Goal: Answer question/provide support: Share knowledge or assist other users

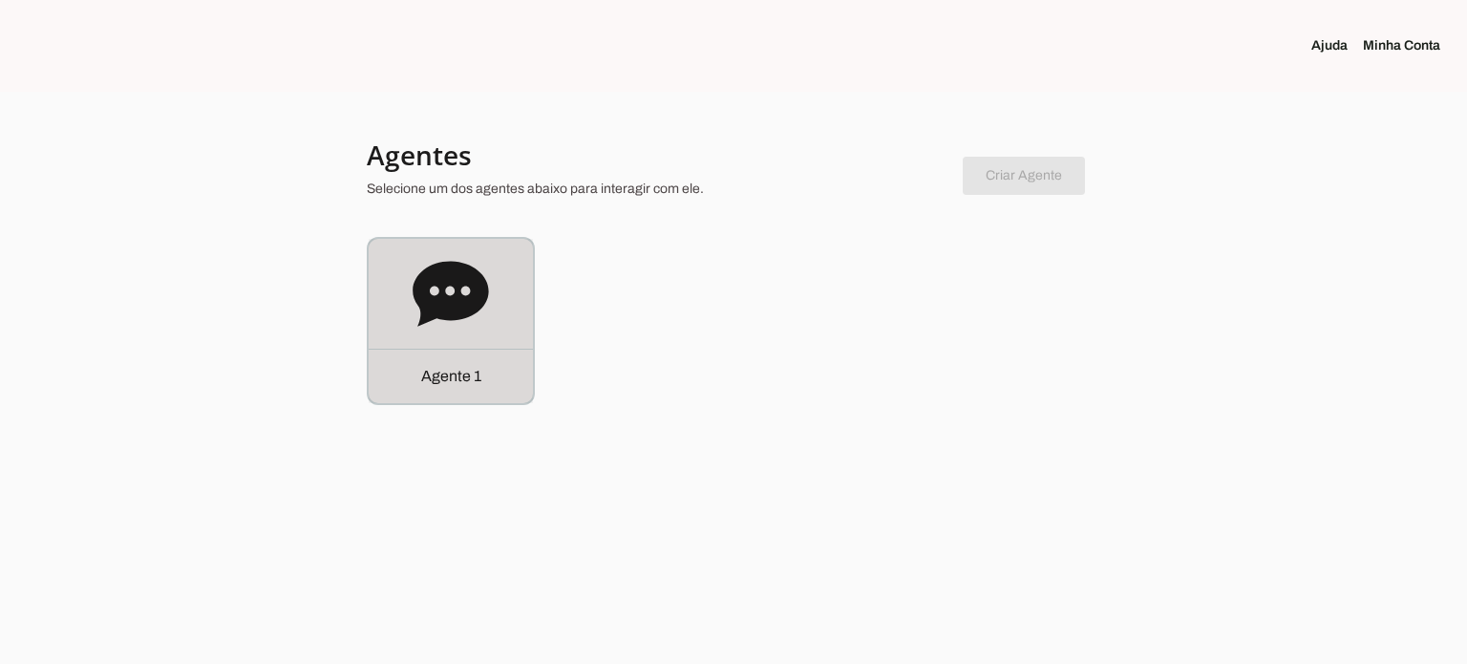
click at [429, 286] on icon at bounding box center [450, 293] width 75 height 65
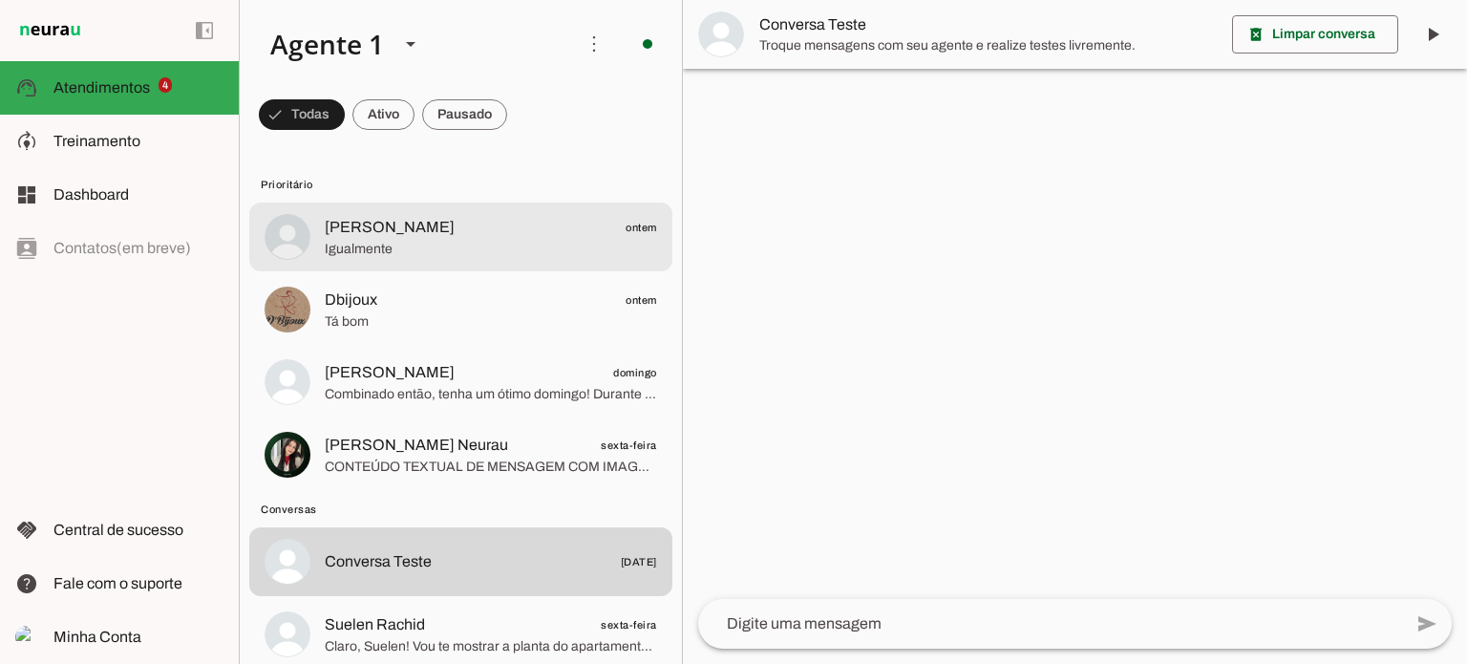
click at [417, 236] on span "[PERSON_NAME] ontem" at bounding box center [491, 228] width 332 height 24
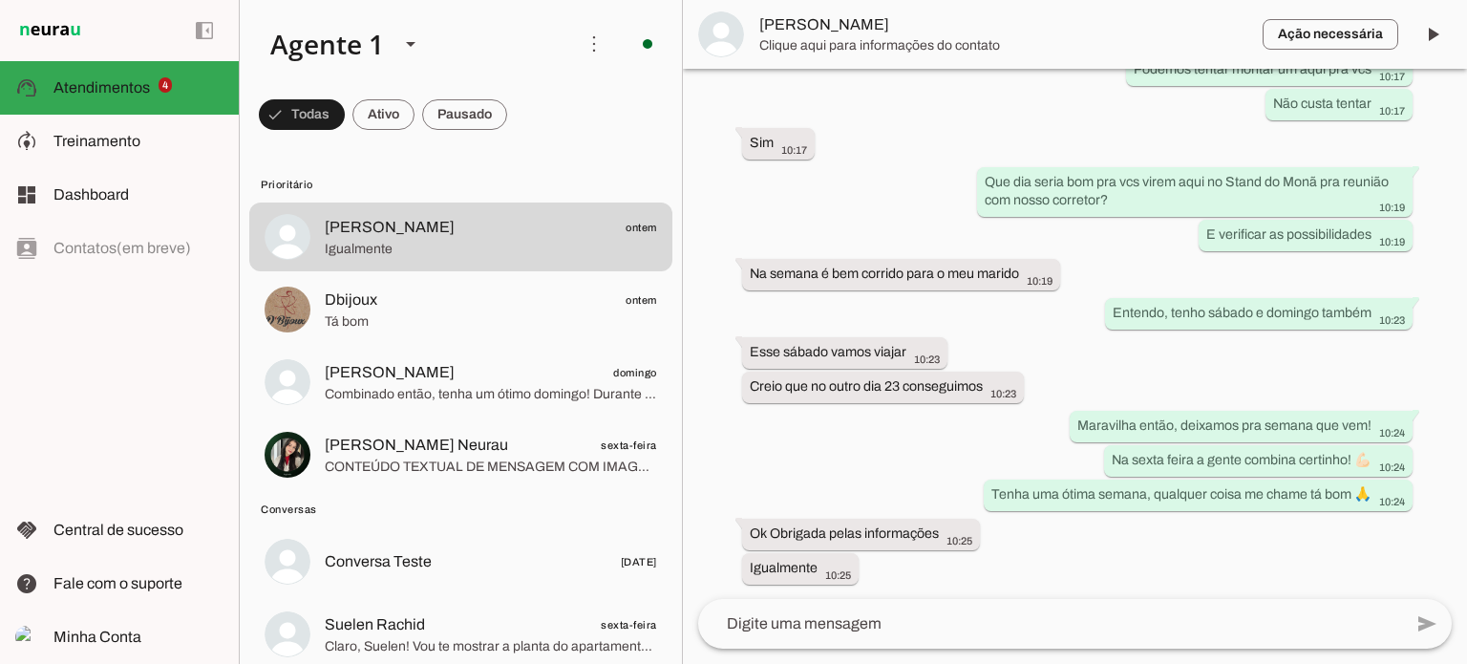
scroll to position [4787, 0]
click at [859, 174] on div "Agente ativado há 1 dia Olá! Gostei do lançamento na Mooca, quero mais informaç…" at bounding box center [1075, 334] width 784 height 530
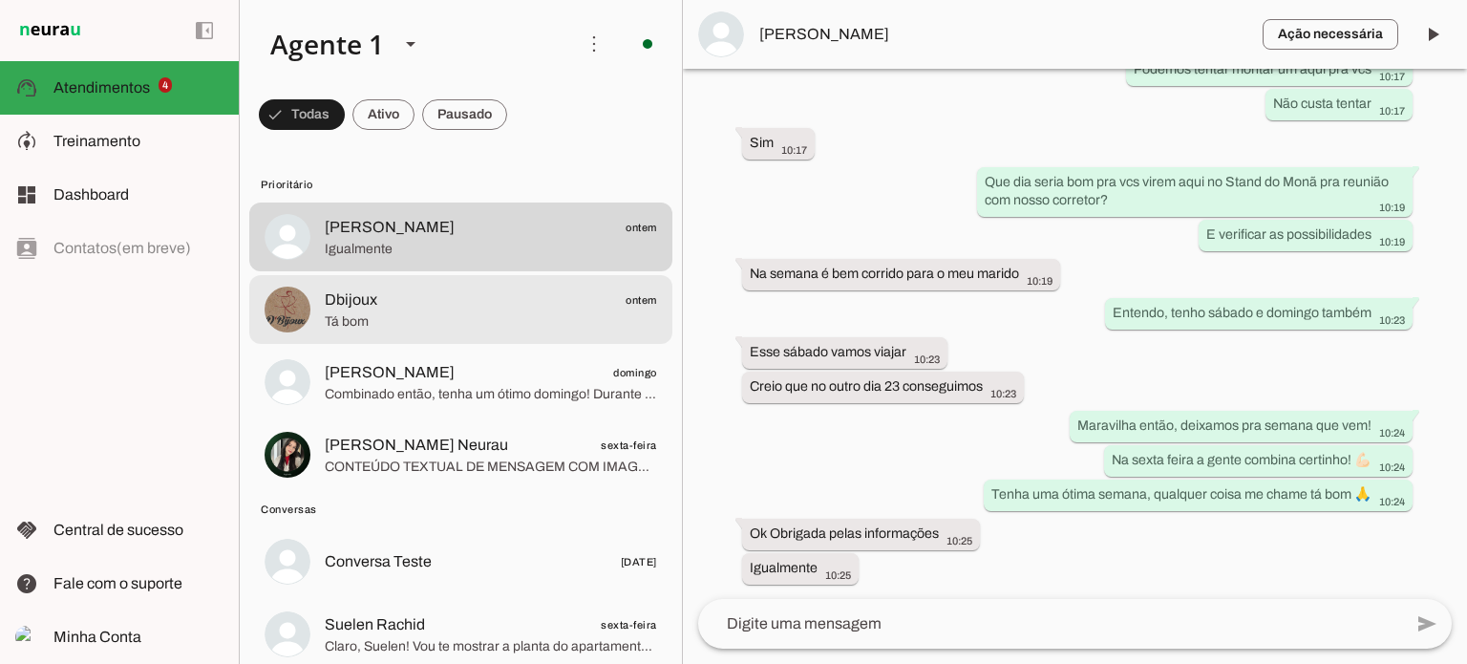
click at [423, 312] on span "Tá bom" at bounding box center [491, 321] width 332 height 19
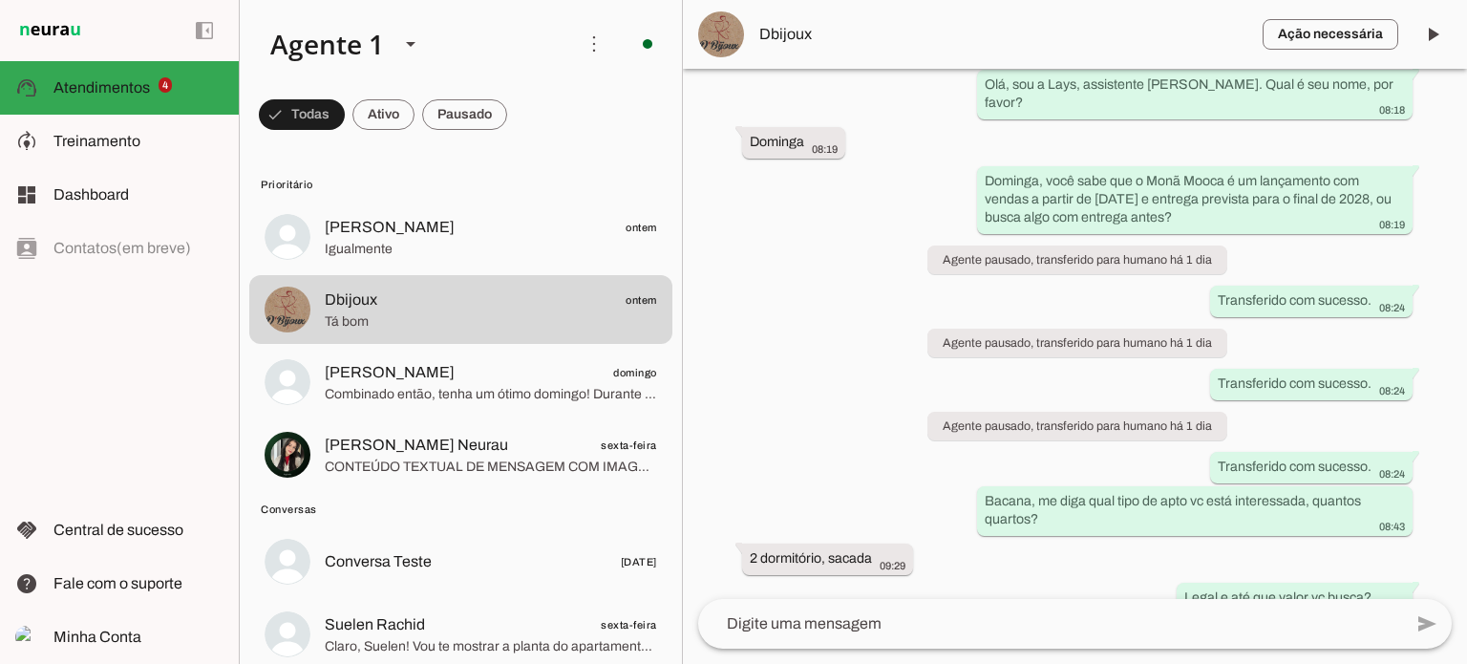
scroll to position [347, 0]
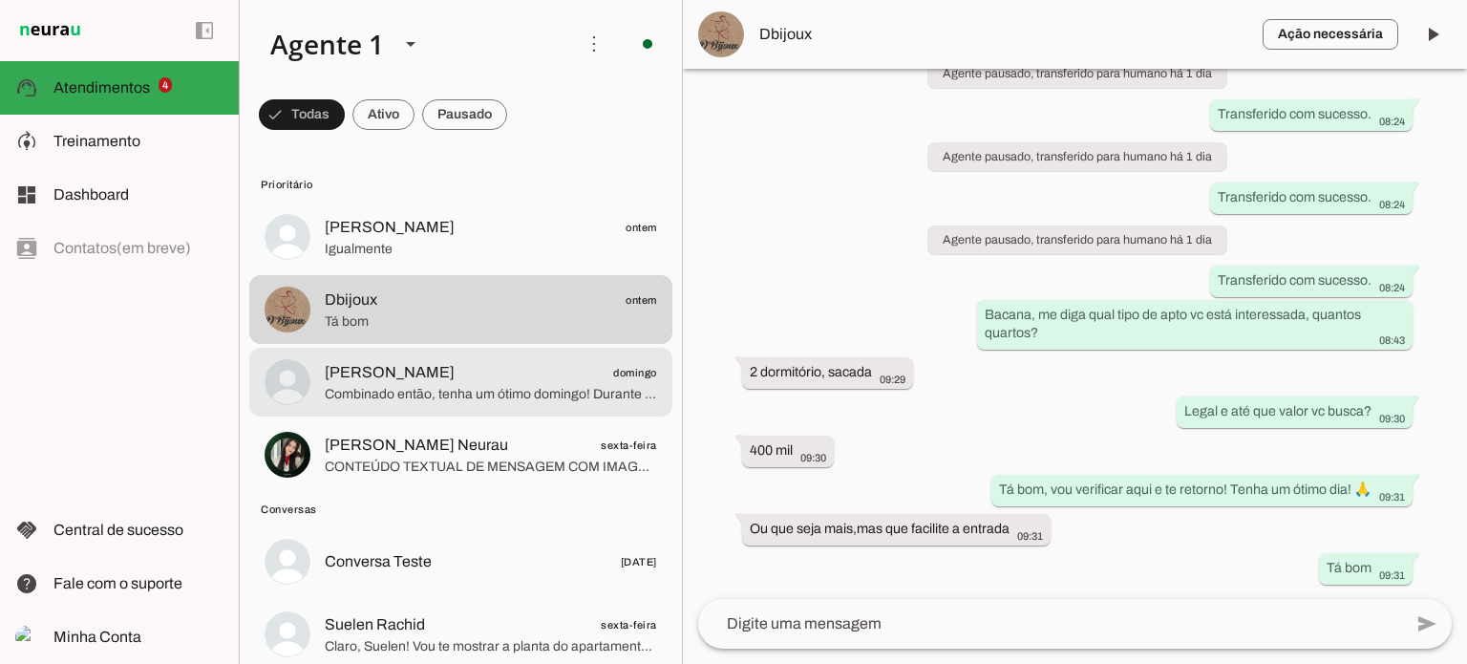
click at [449, 386] on span "Combinado então, tenha um ótimo domingo! Durante a semana conversamos tá bom!" at bounding box center [491, 394] width 332 height 19
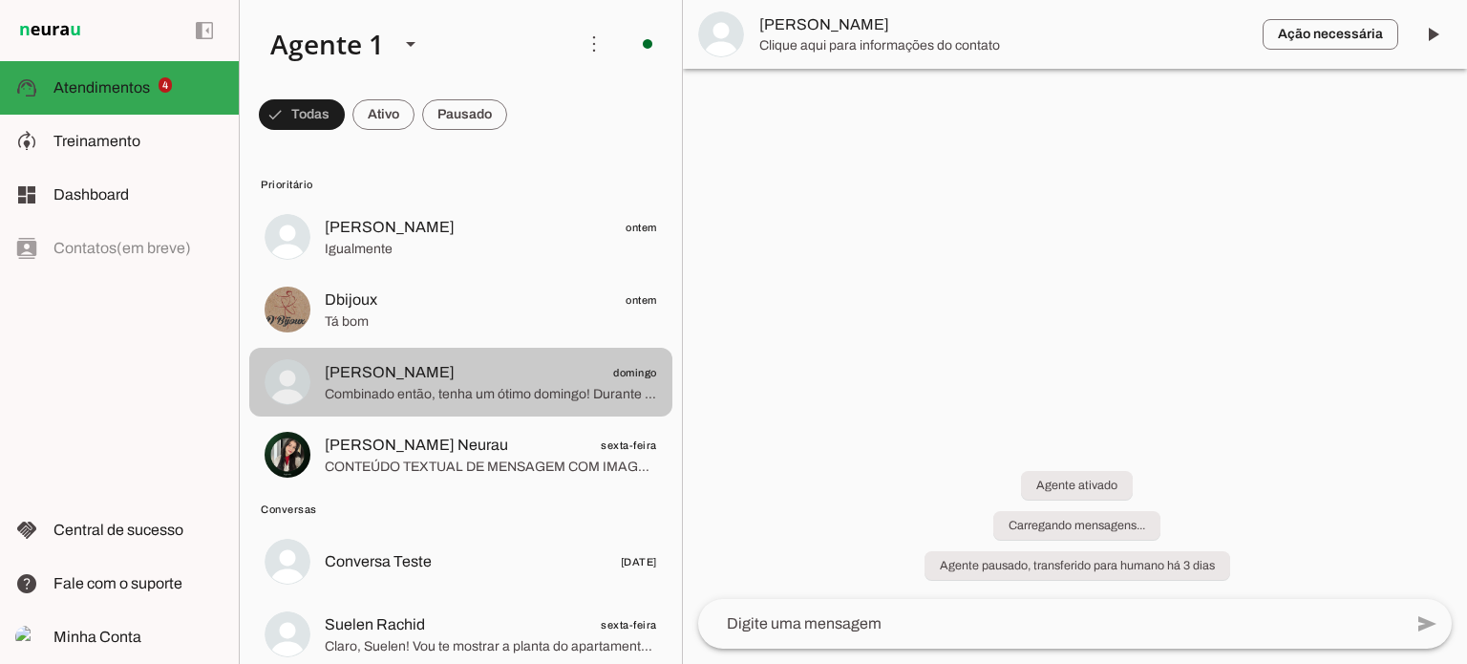
scroll to position [318, 0]
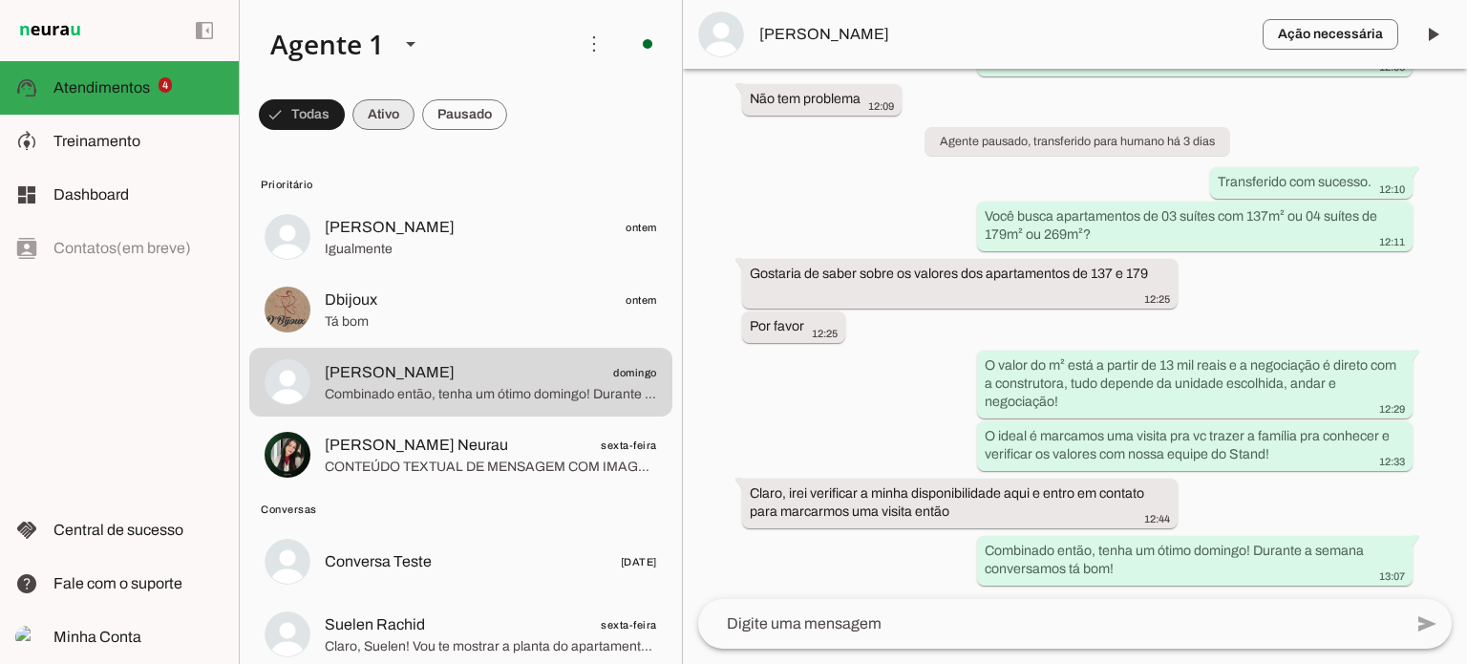
click at [345, 110] on span at bounding box center [302, 115] width 86 height 46
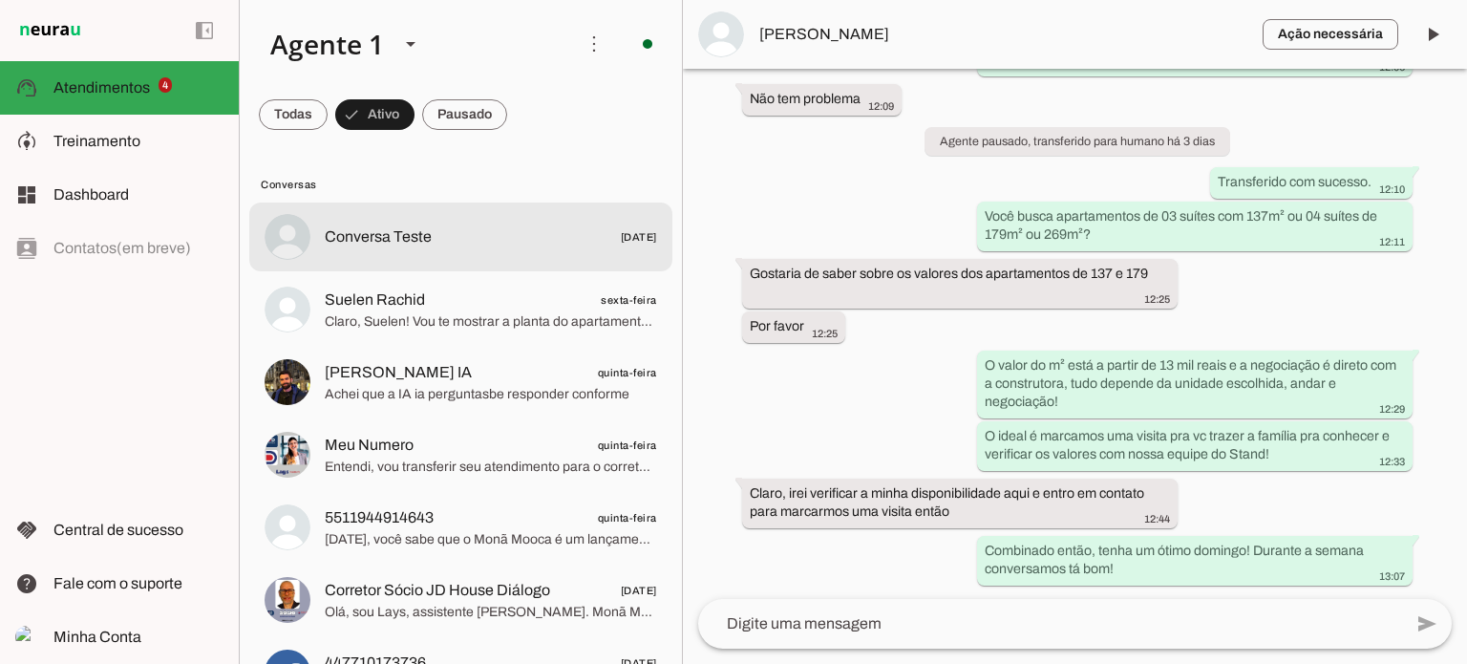
click at [537, 225] on span "Conversa Teste [DATE]" at bounding box center [491, 237] width 332 height 24
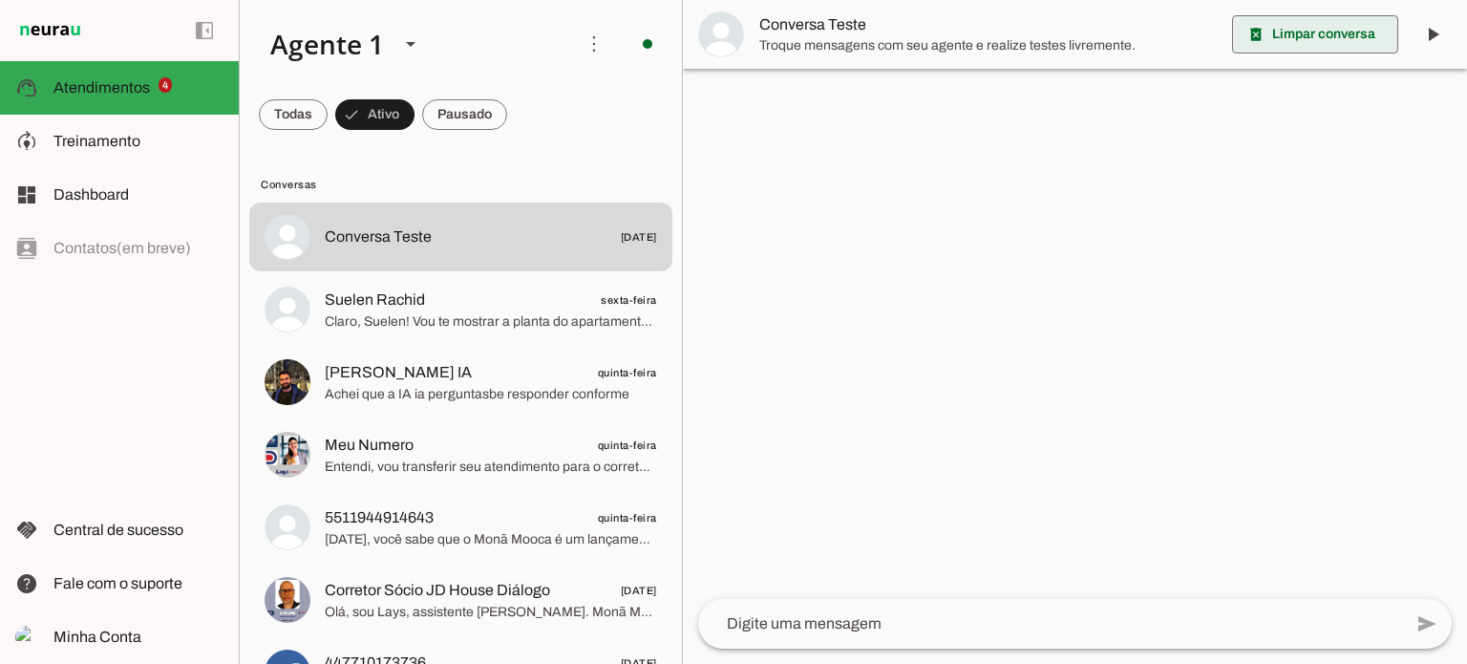
click at [1299, 45] on span at bounding box center [1315, 34] width 166 height 46
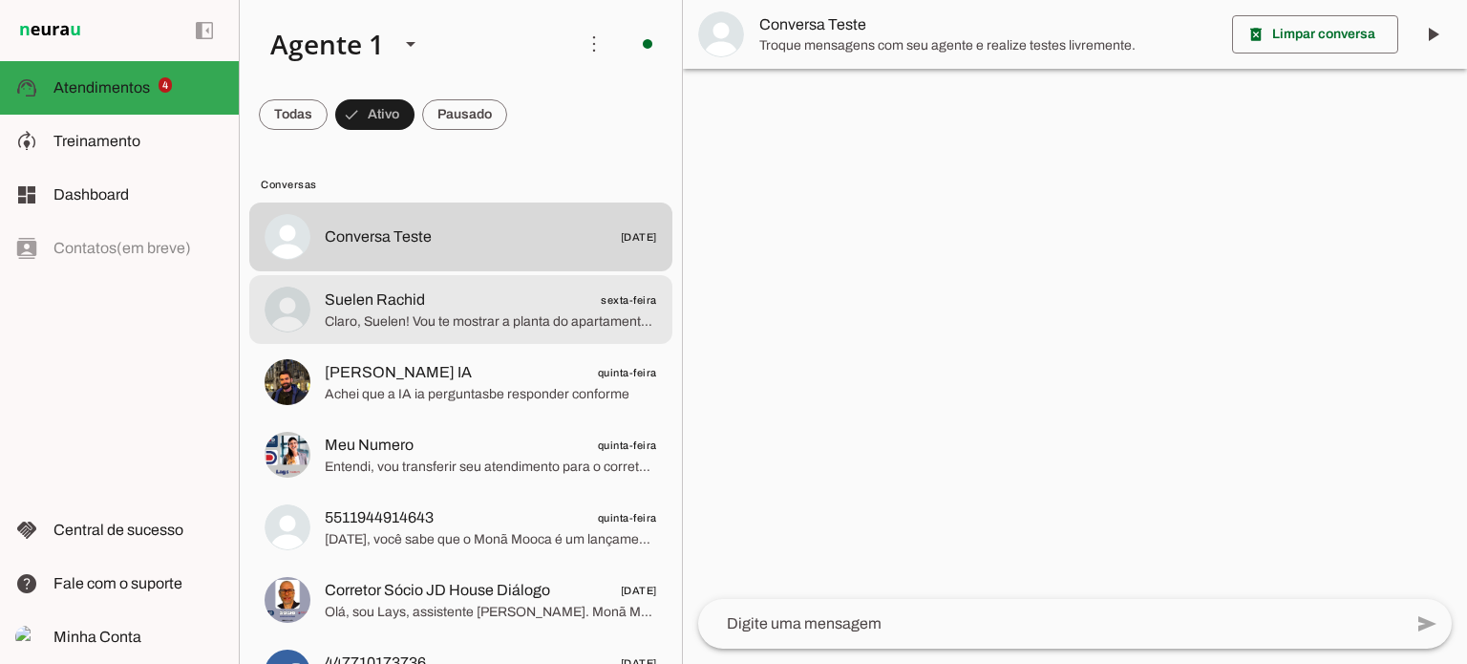
click at [463, 307] on span "Suelen Rachid sexta-feira" at bounding box center [491, 300] width 332 height 24
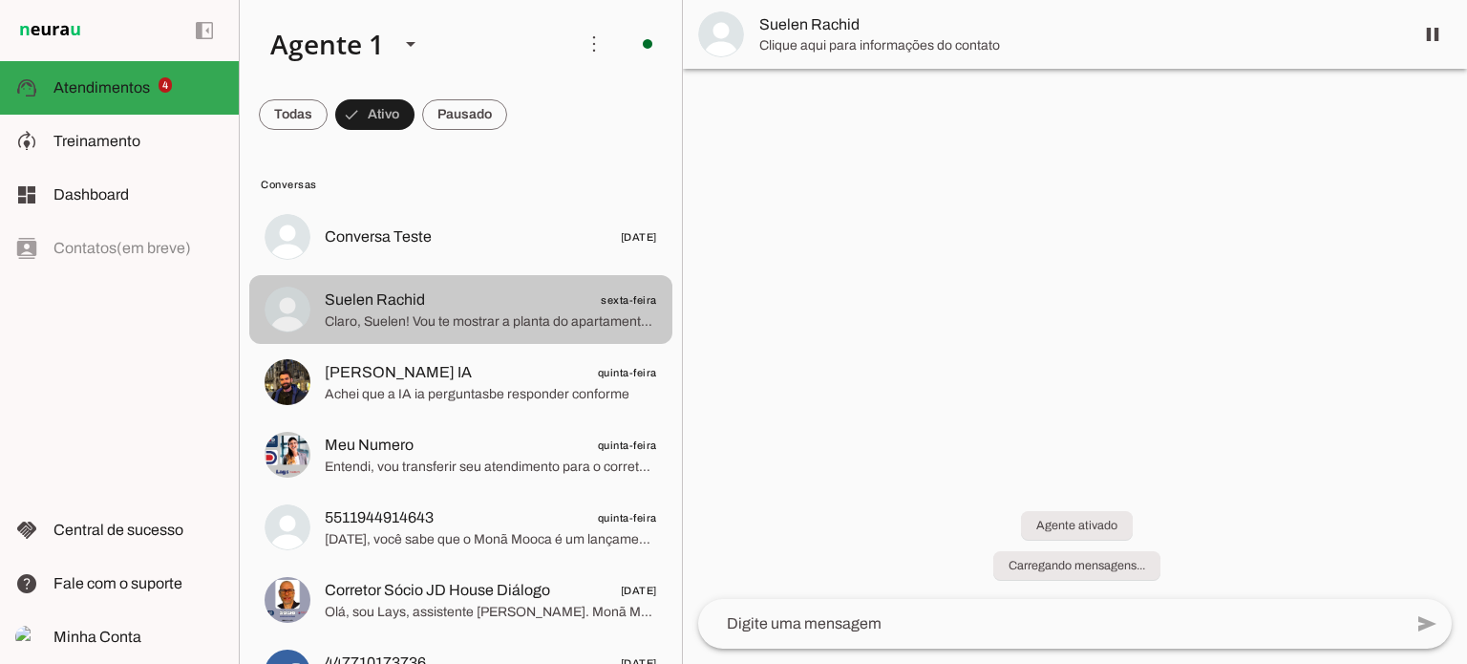
scroll to position [339, 0]
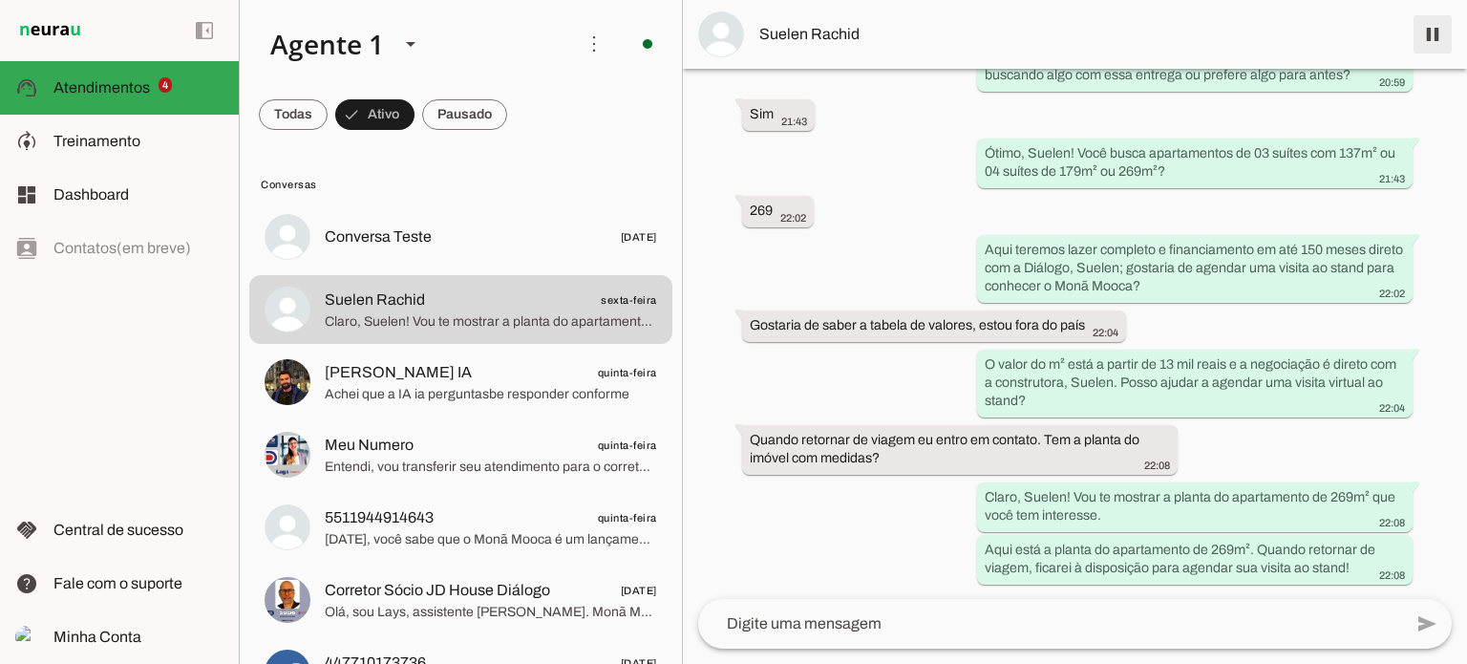
click at [1434, 30] on span at bounding box center [1432, 34] width 46 height 46
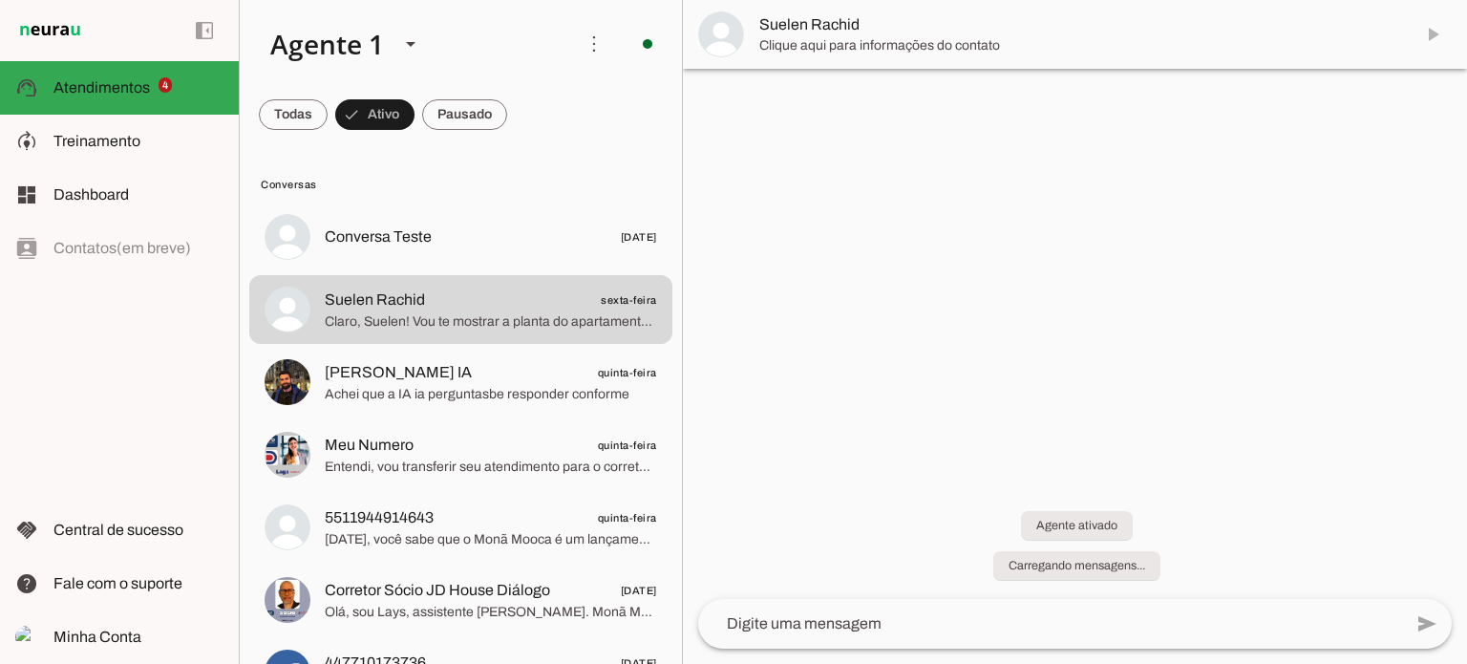
scroll to position [0, 0]
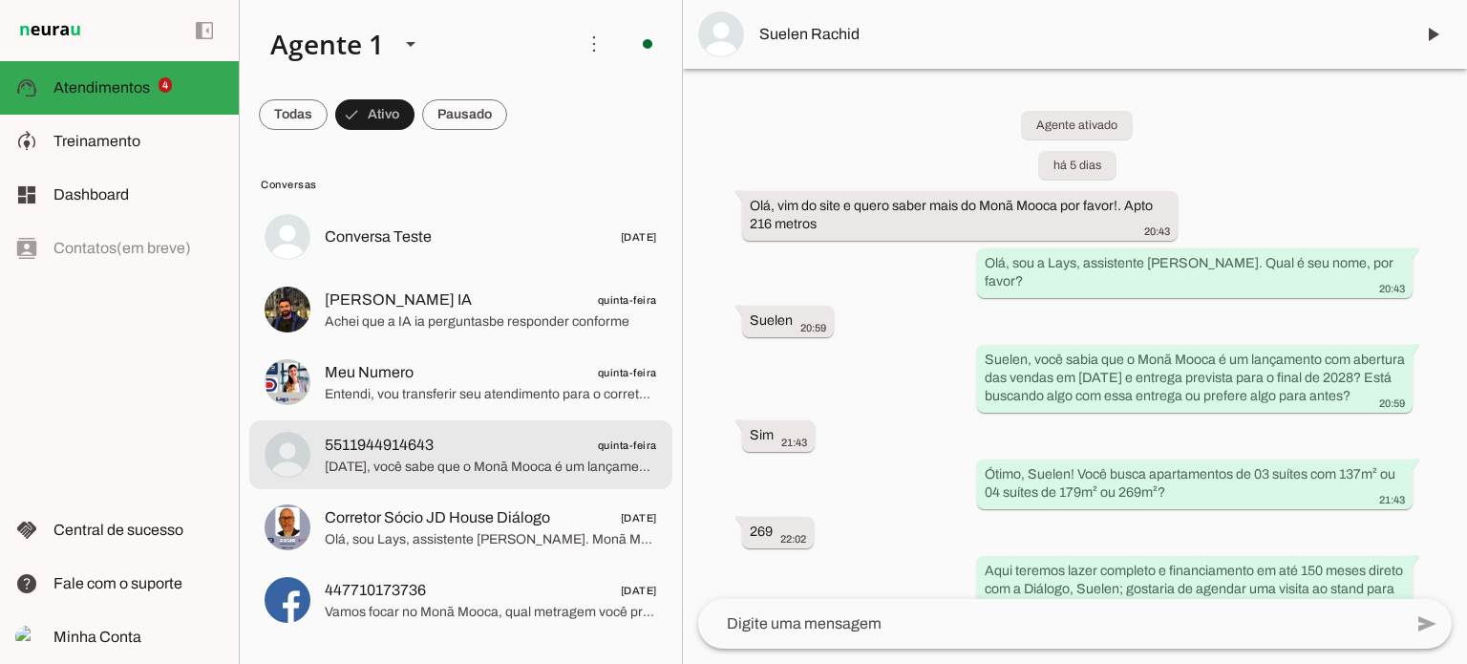
click at [501, 454] on span "5511944914643 quinta-feira" at bounding box center [491, 446] width 332 height 24
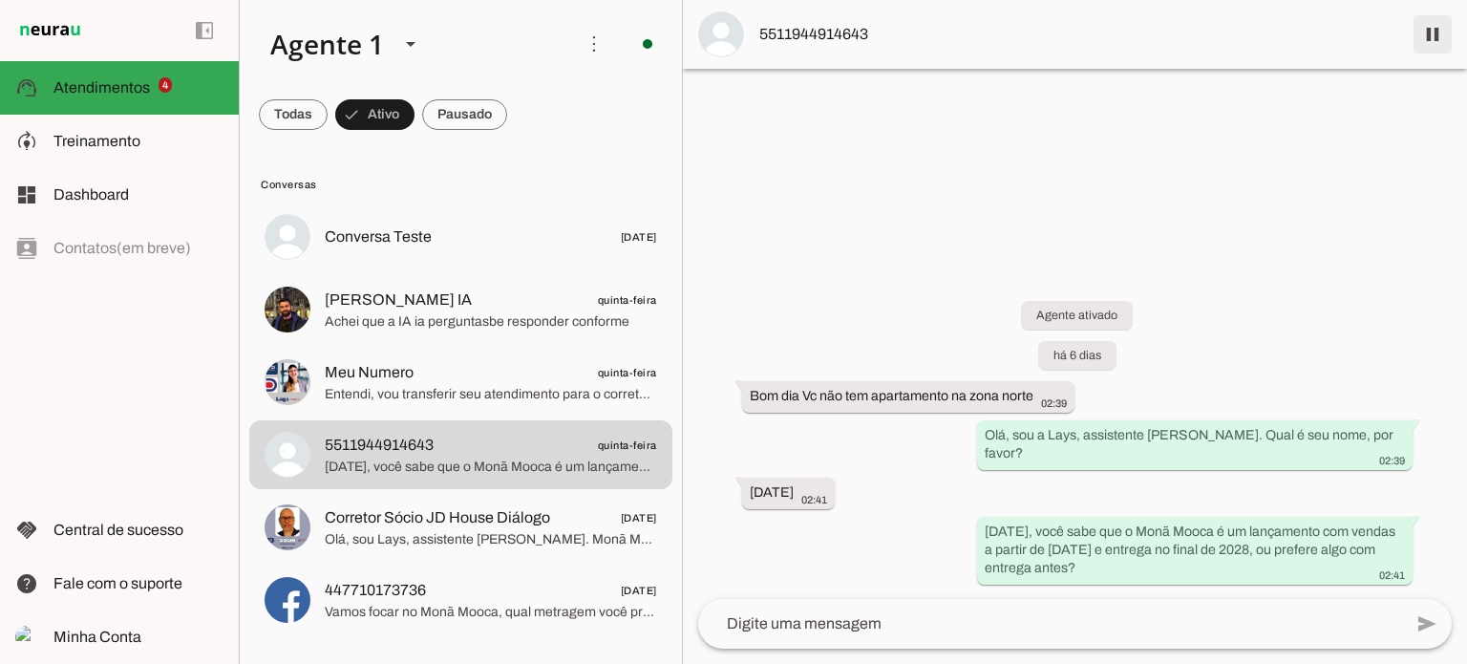
click at [1435, 41] on span at bounding box center [1432, 34] width 46 height 46
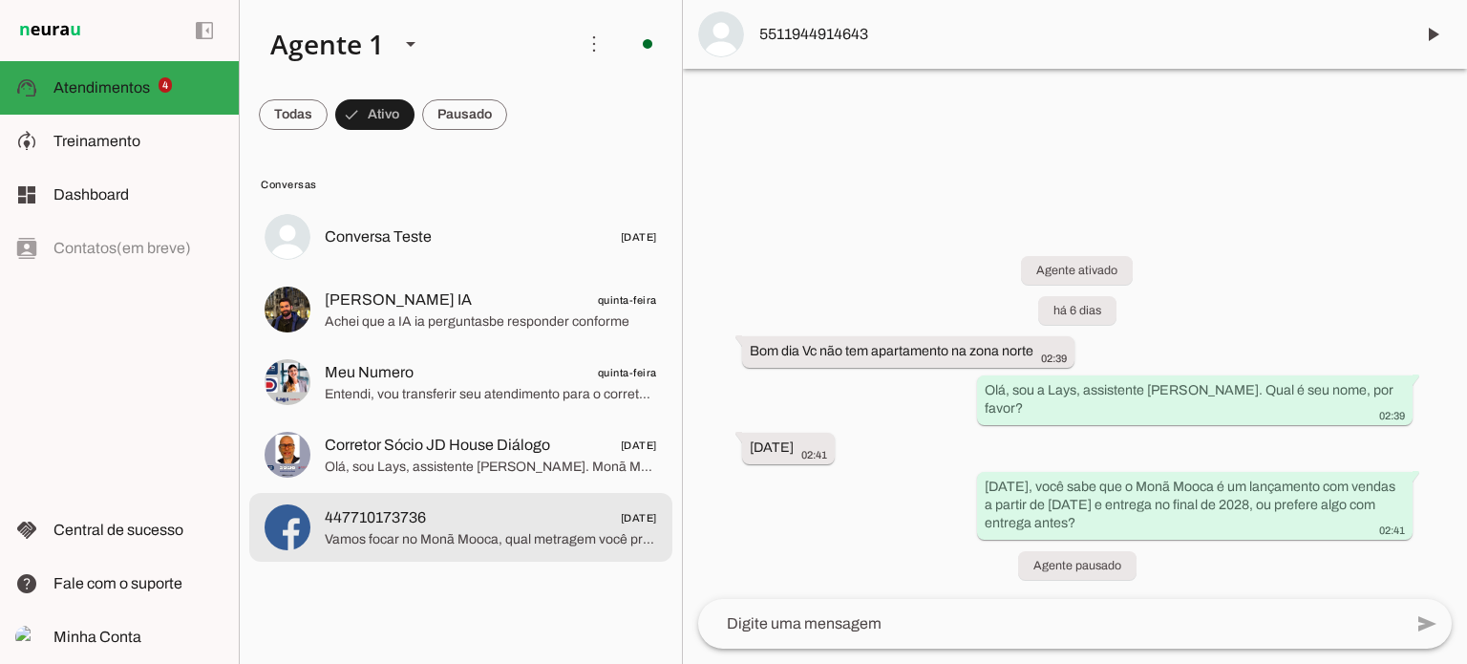
click at [455, 531] on span "Vamos focar no Monã Mooca, qual metragem você prefere?" at bounding box center [491, 539] width 332 height 19
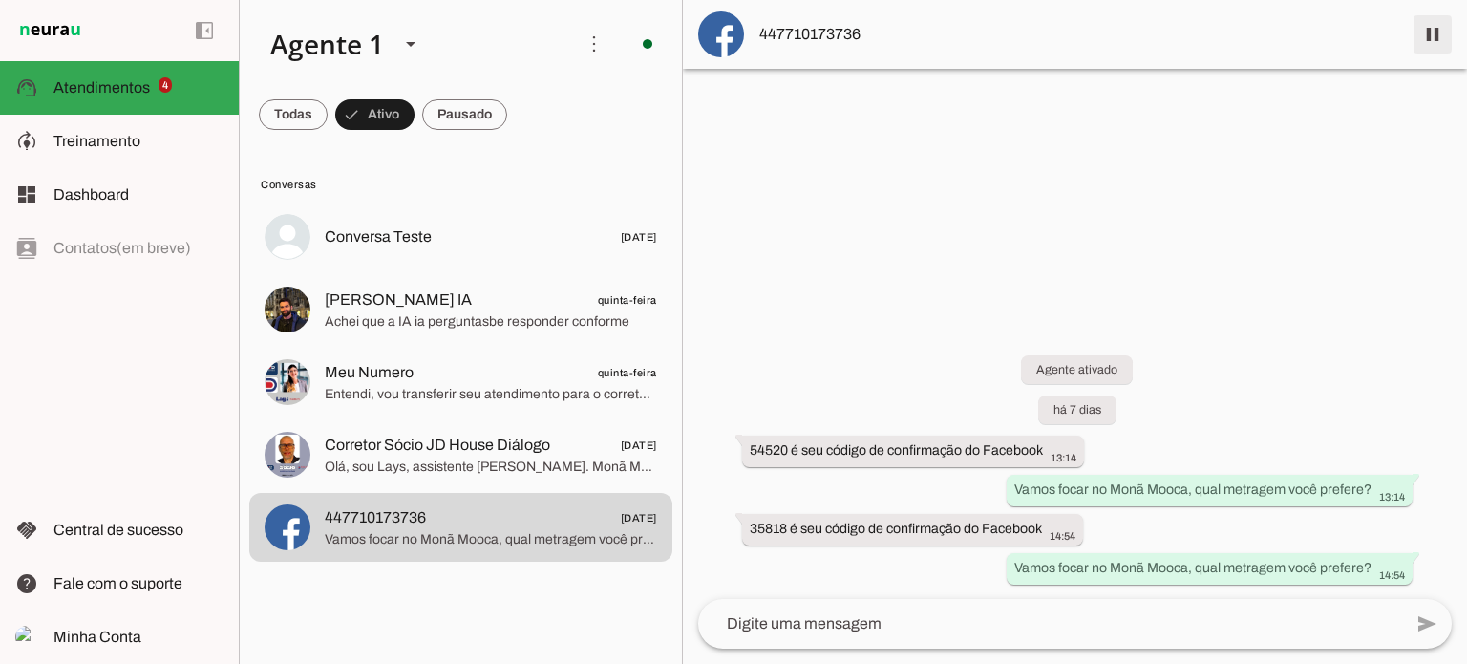
click at [1430, 36] on span at bounding box center [1432, 34] width 46 height 46
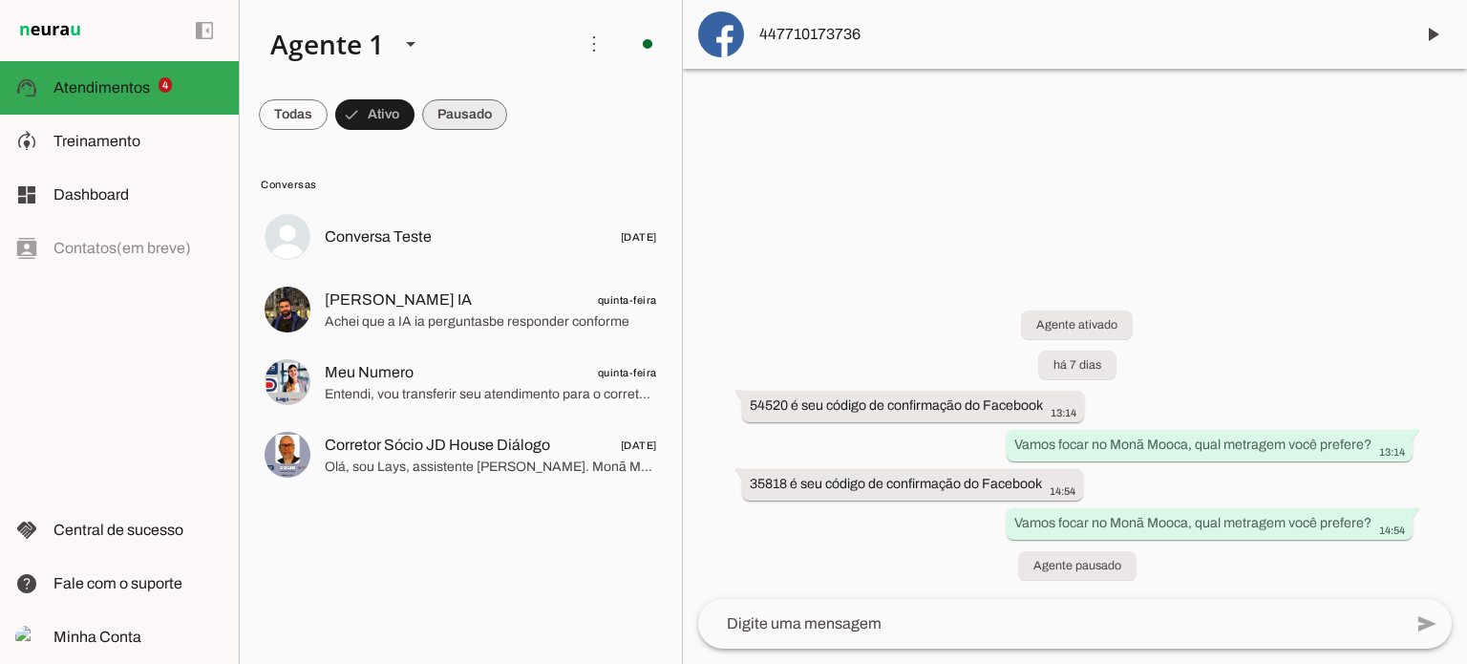
click at [328, 107] on span at bounding box center [293, 115] width 69 height 46
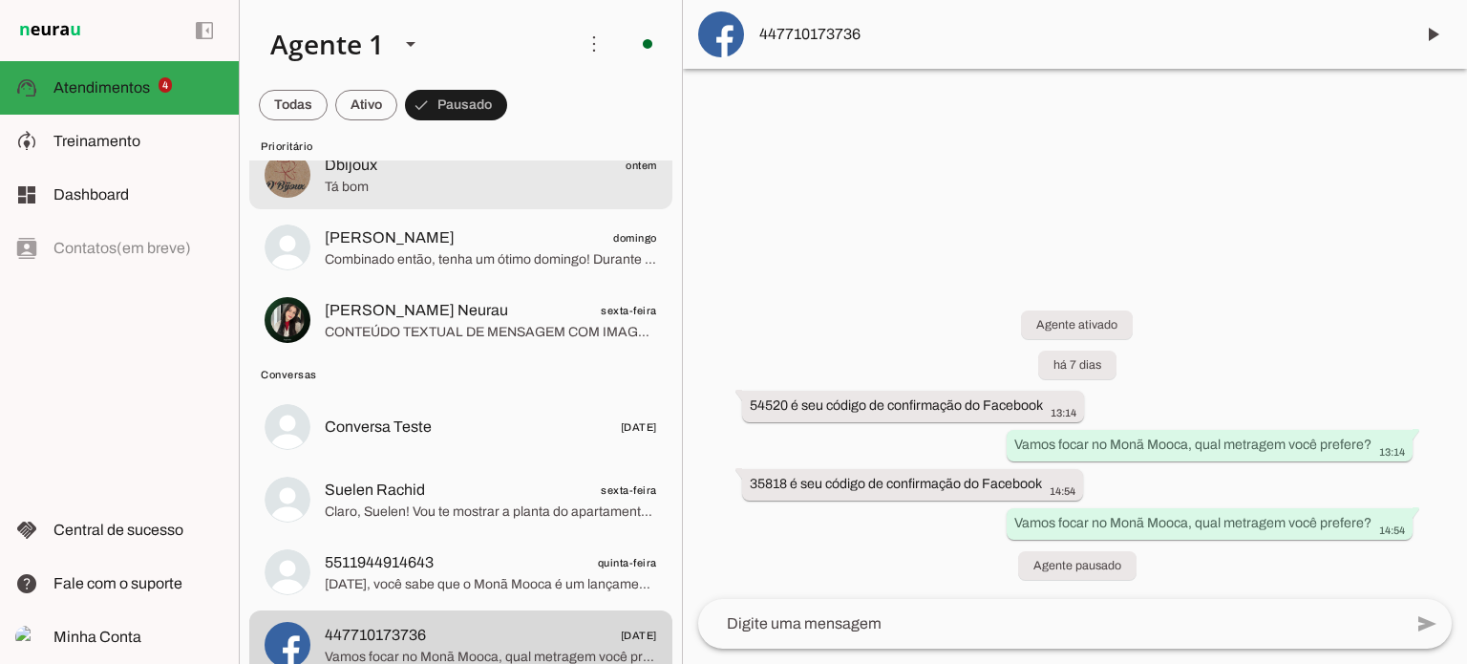
scroll to position [164, 0]
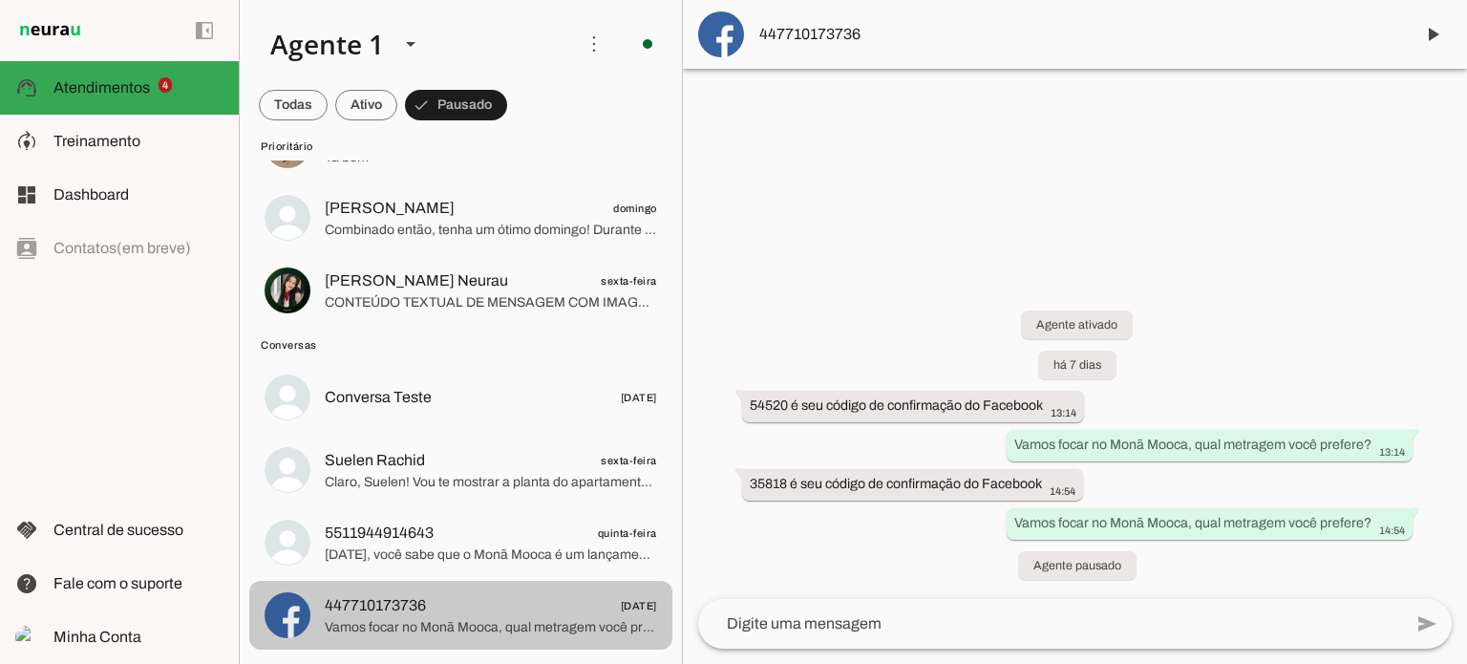
click at [484, 602] on span "447710173736 [DATE]" at bounding box center [491, 606] width 332 height 24
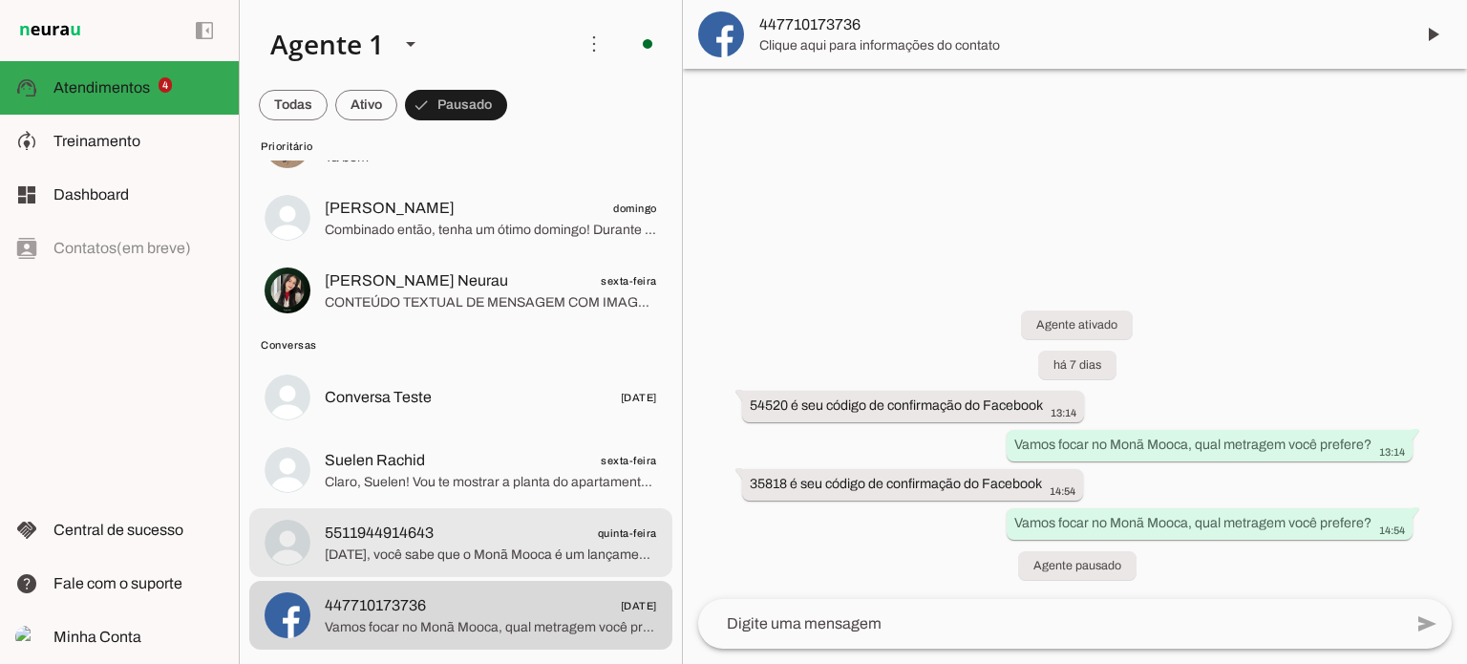
click at [468, 541] on span "5511944914643 quinta-feira" at bounding box center [491, 533] width 332 height 24
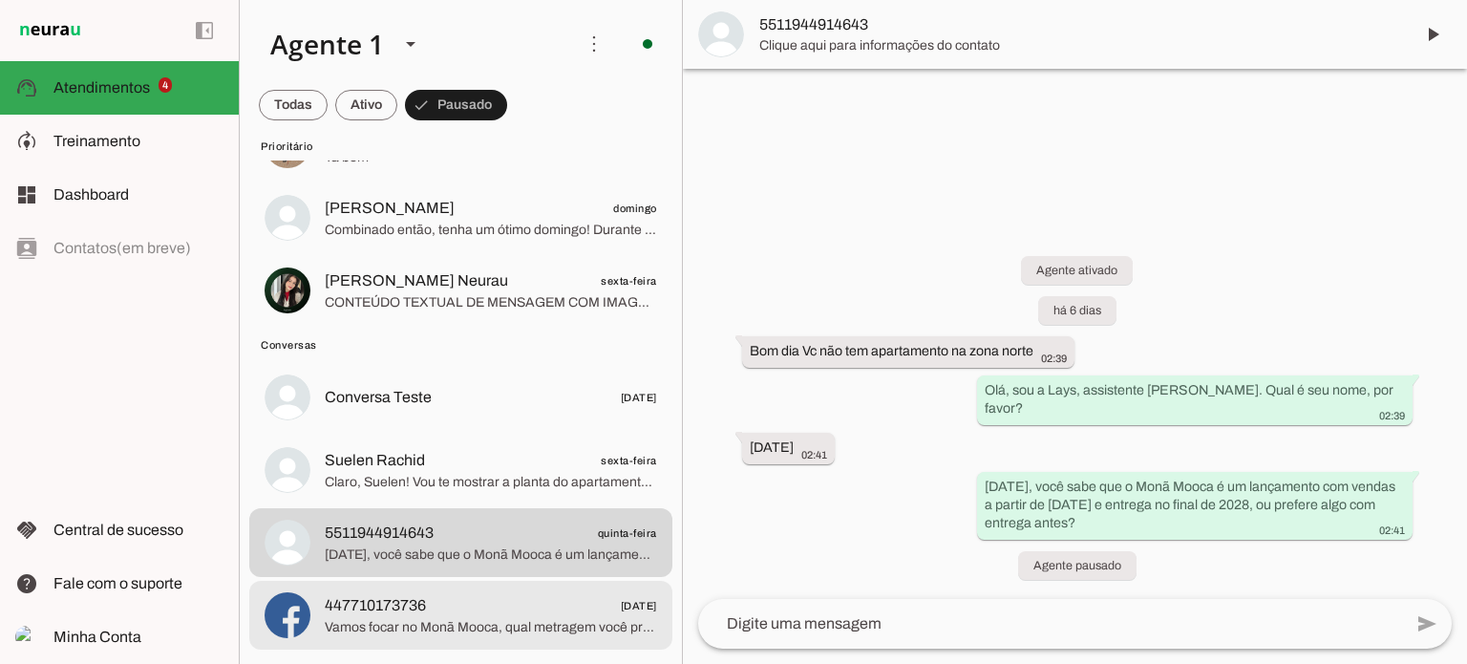
click at [468, 603] on span "447710173736 [DATE]" at bounding box center [491, 606] width 332 height 24
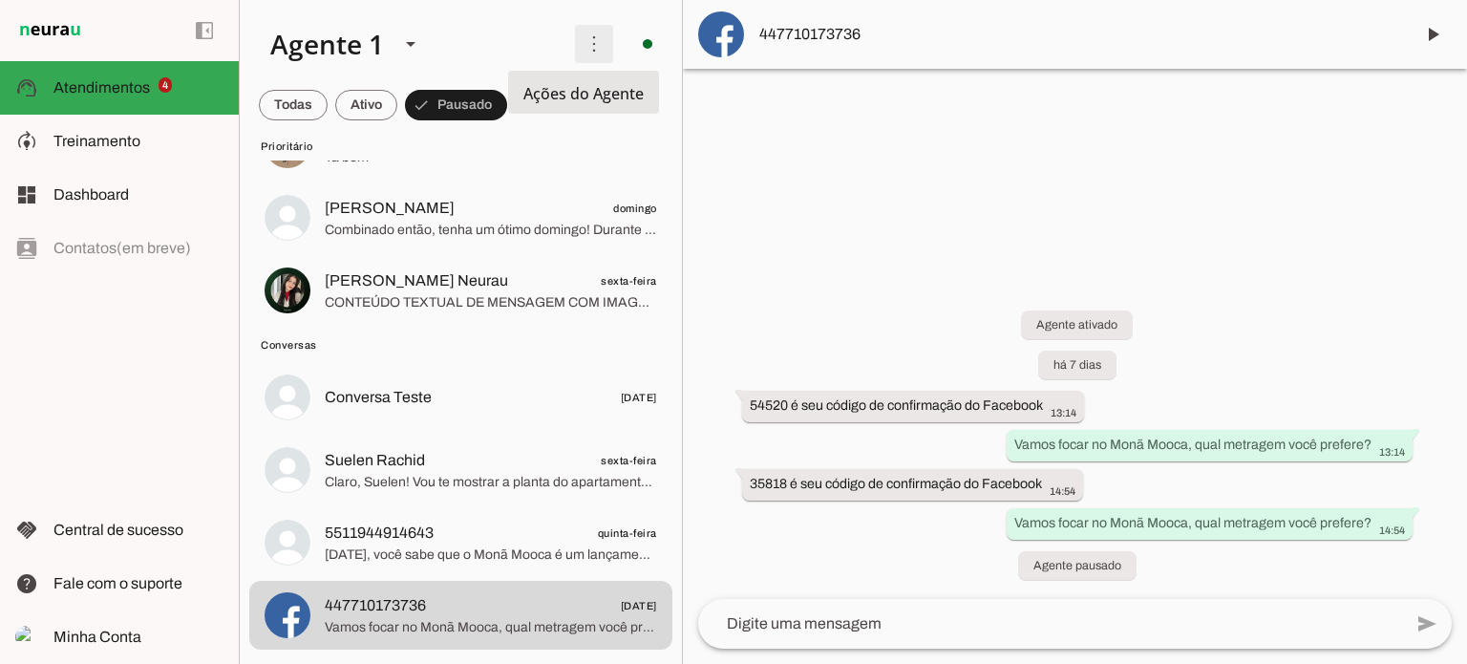
click at [578, 41] on span at bounding box center [594, 44] width 46 height 46
click at [757, 220] on div at bounding box center [1075, 332] width 784 height 664
click at [328, 107] on span at bounding box center [293, 105] width 69 height 46
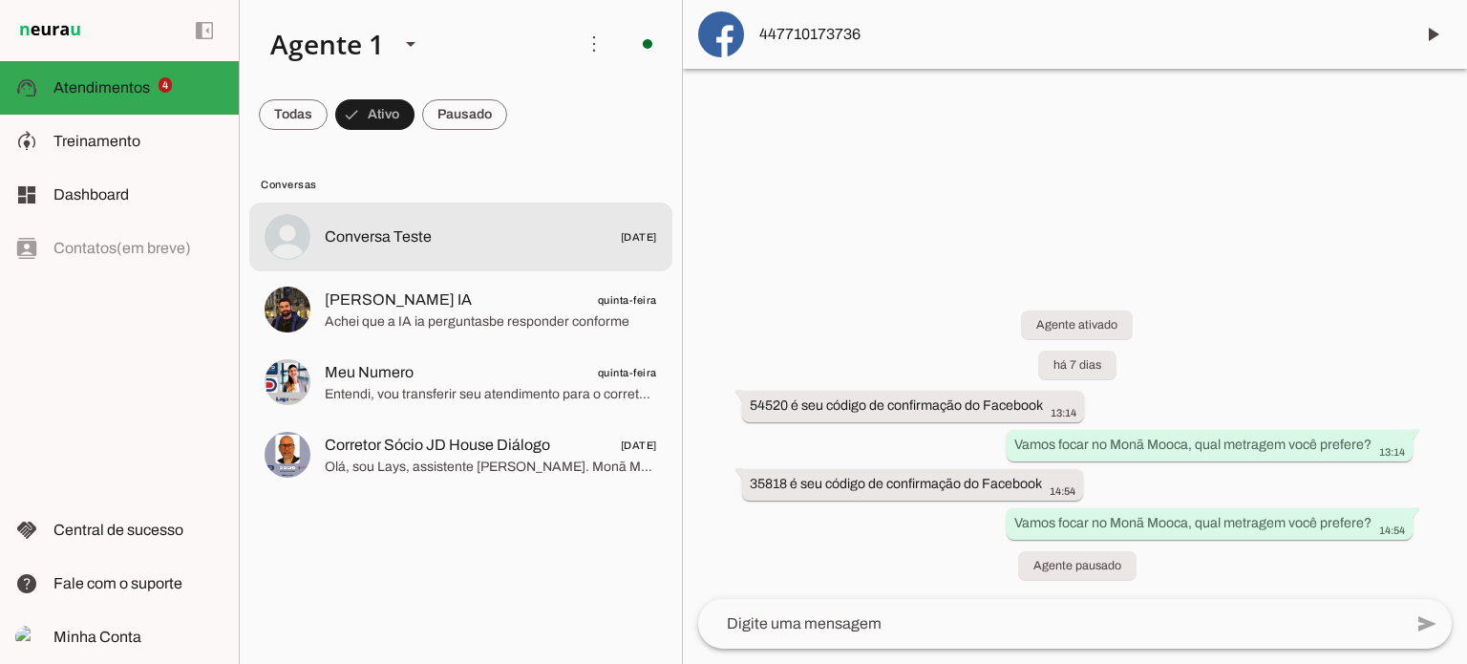
click at [477, 230] on span "Conversa Teste [DATE]" at bounding box center [491, 237] width 332 height 24
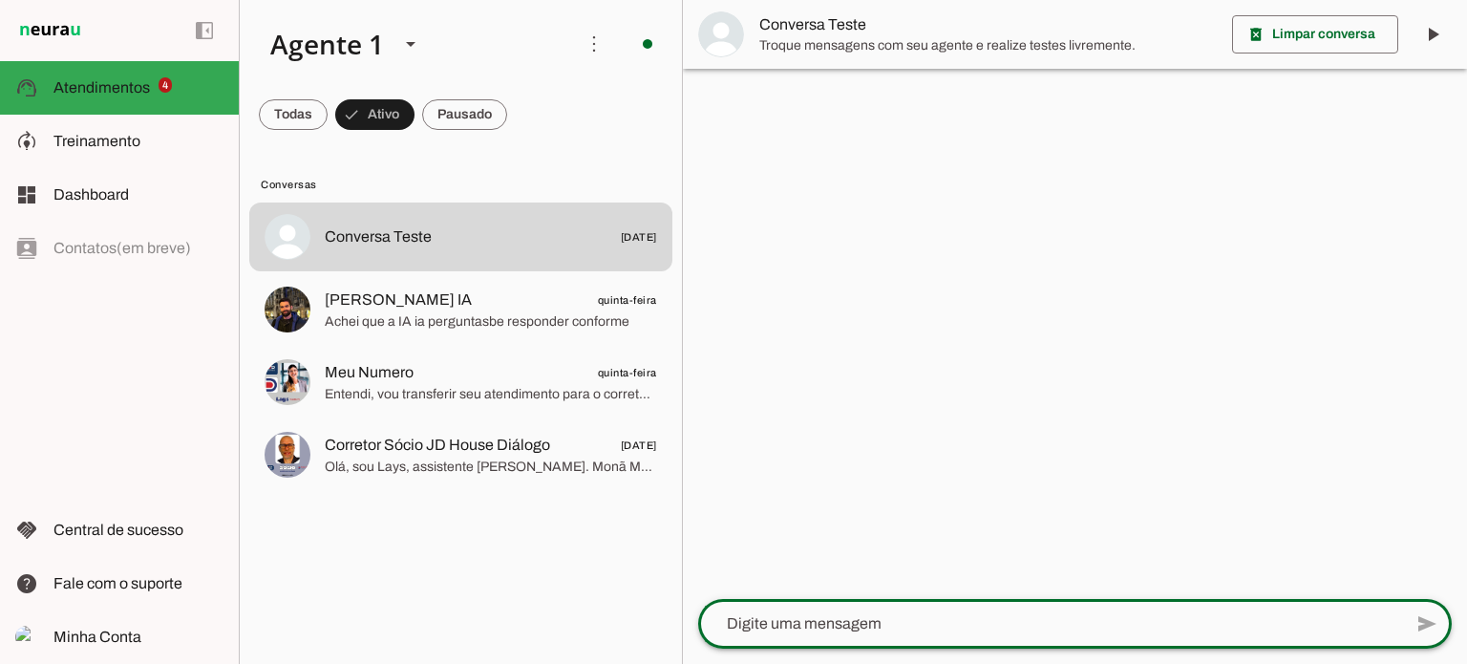
click at [912, 632] on textarea at bounding box center [1050, 623] width 704 height 23
type textarea "ola, quanto custa o apto?"
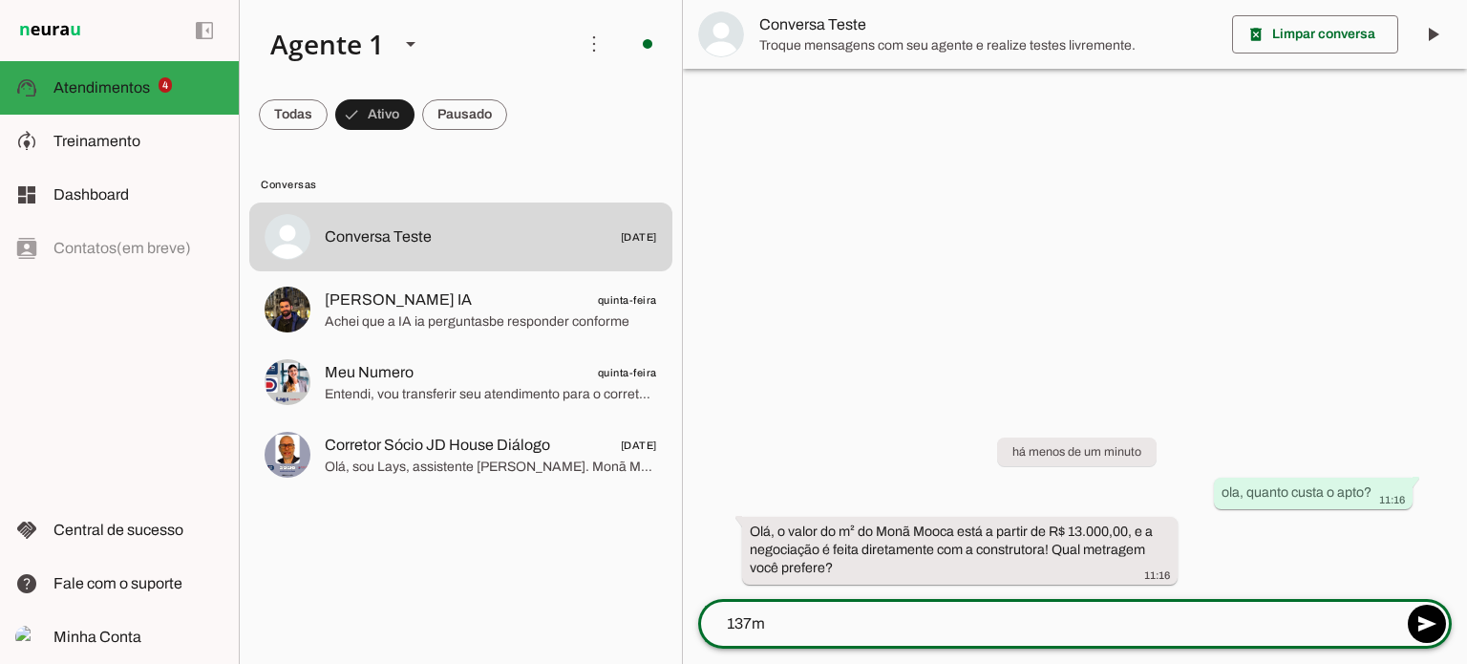
type textarea "137m2"
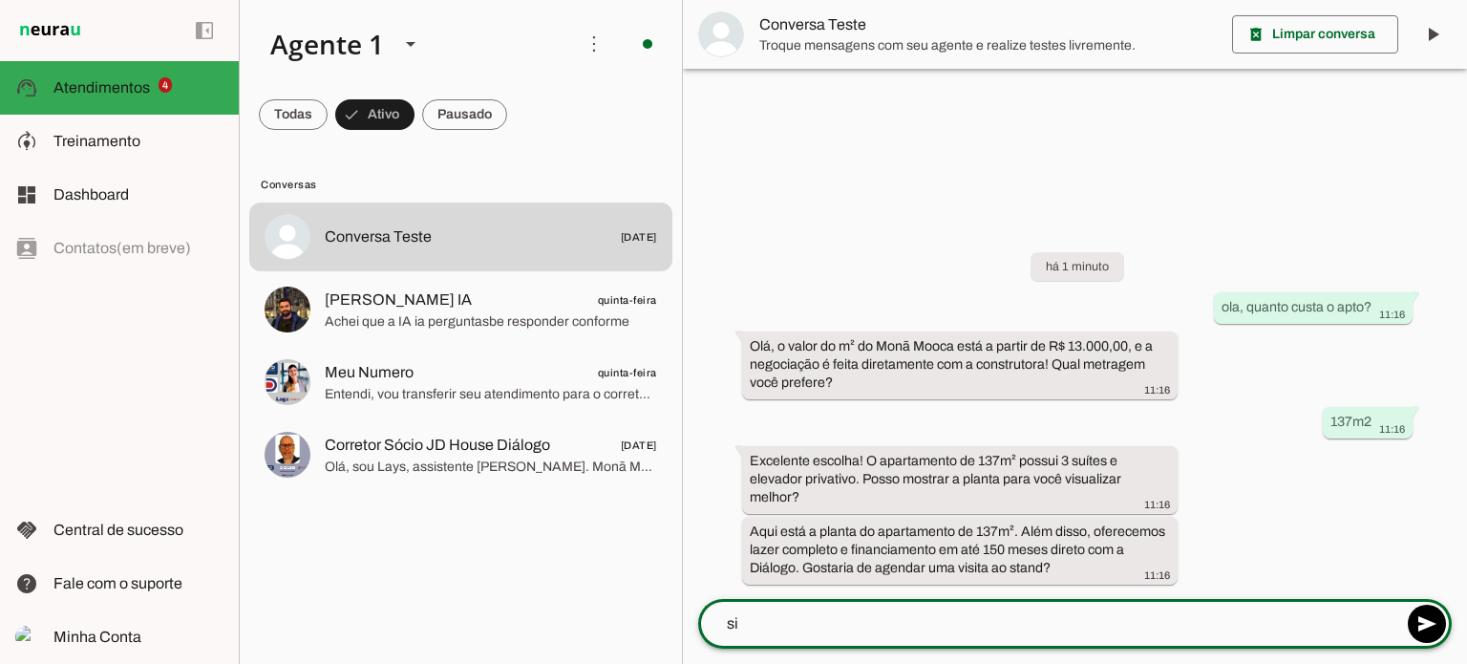
type textarea "s"
type textarea "qual o endereço?"
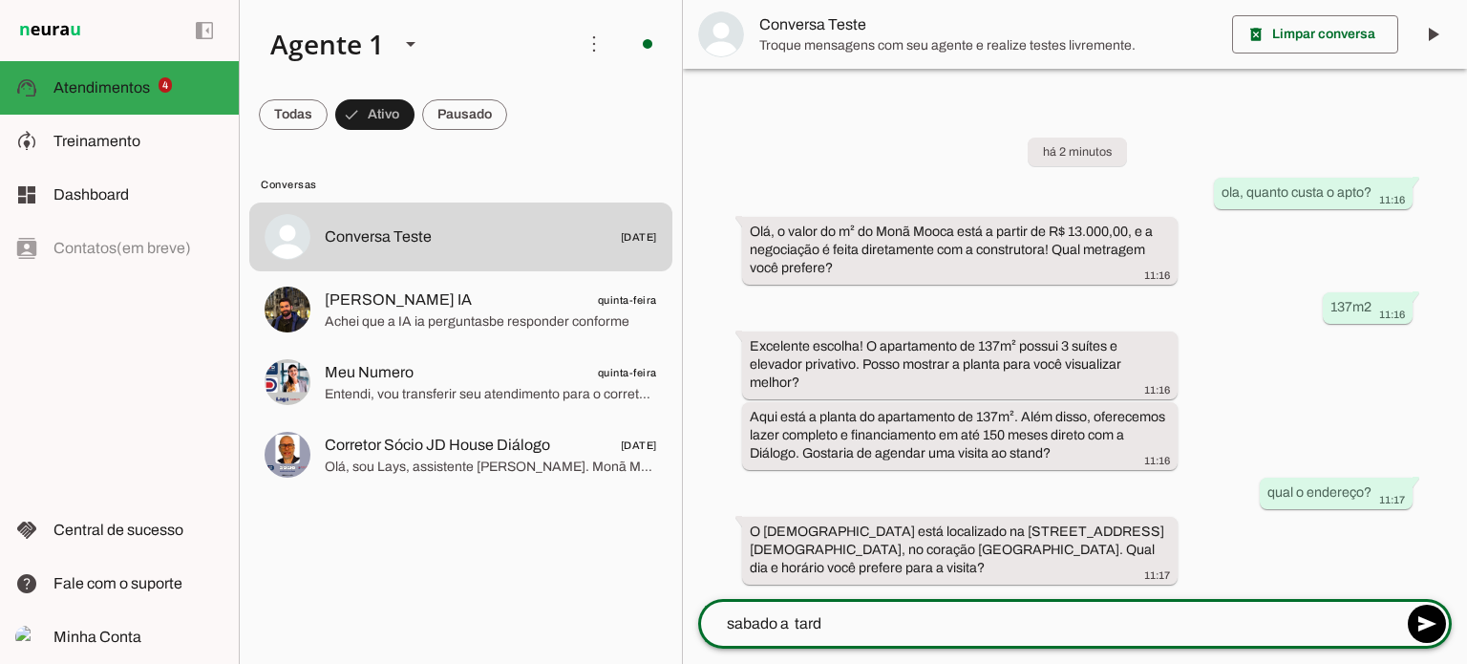
type textarea "sabado a tarde"
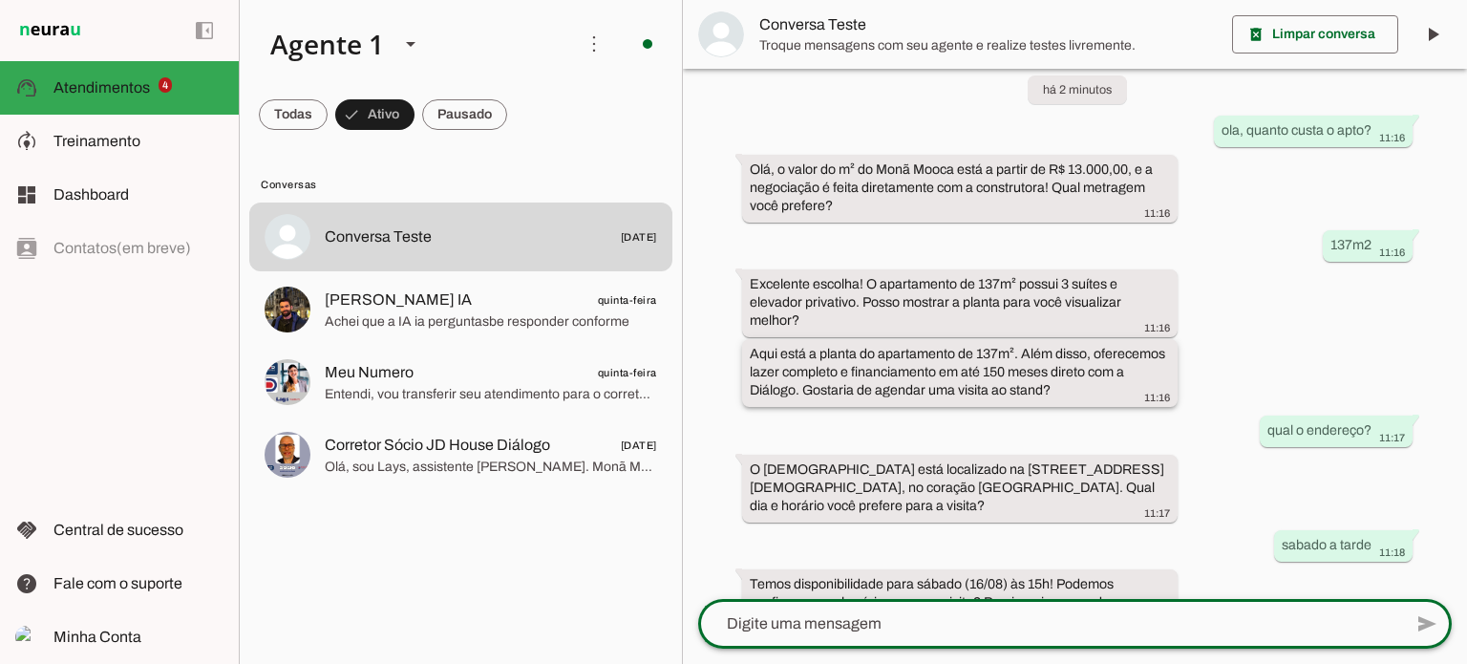
scroll to position [88, 0]
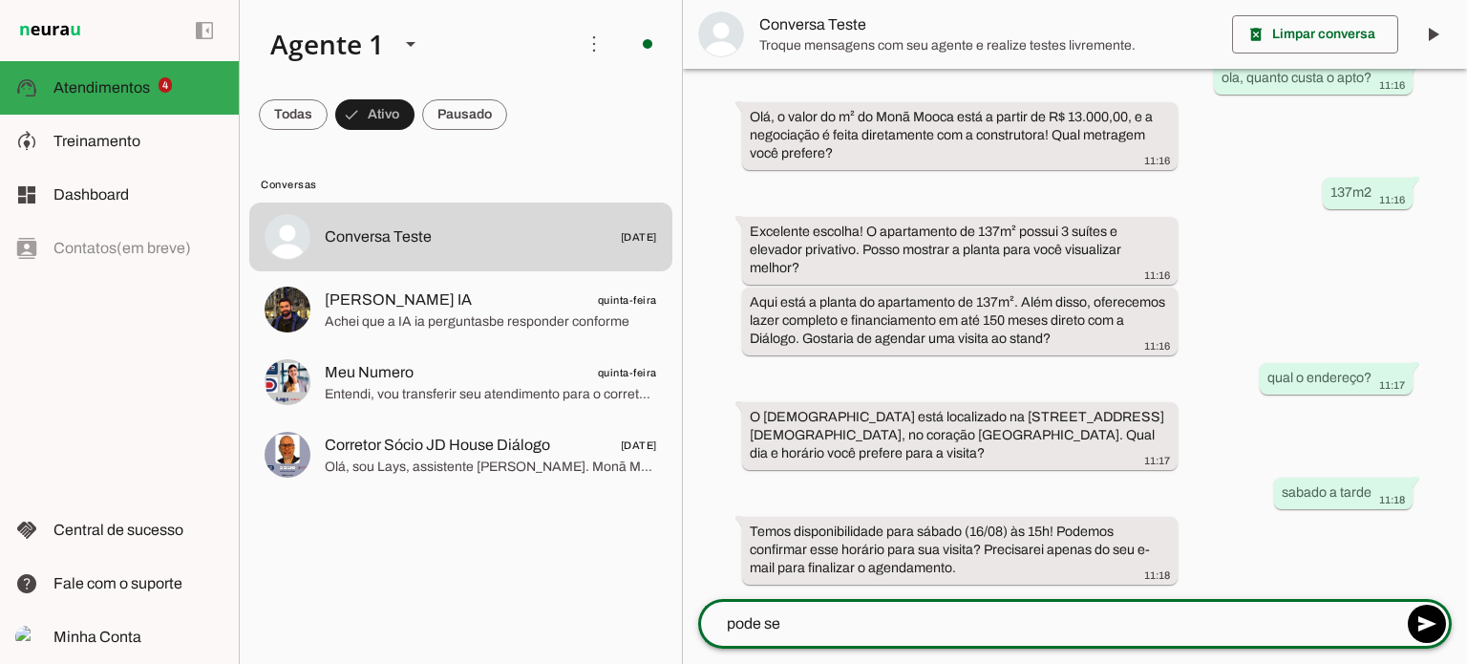
type textarea "pode ser"
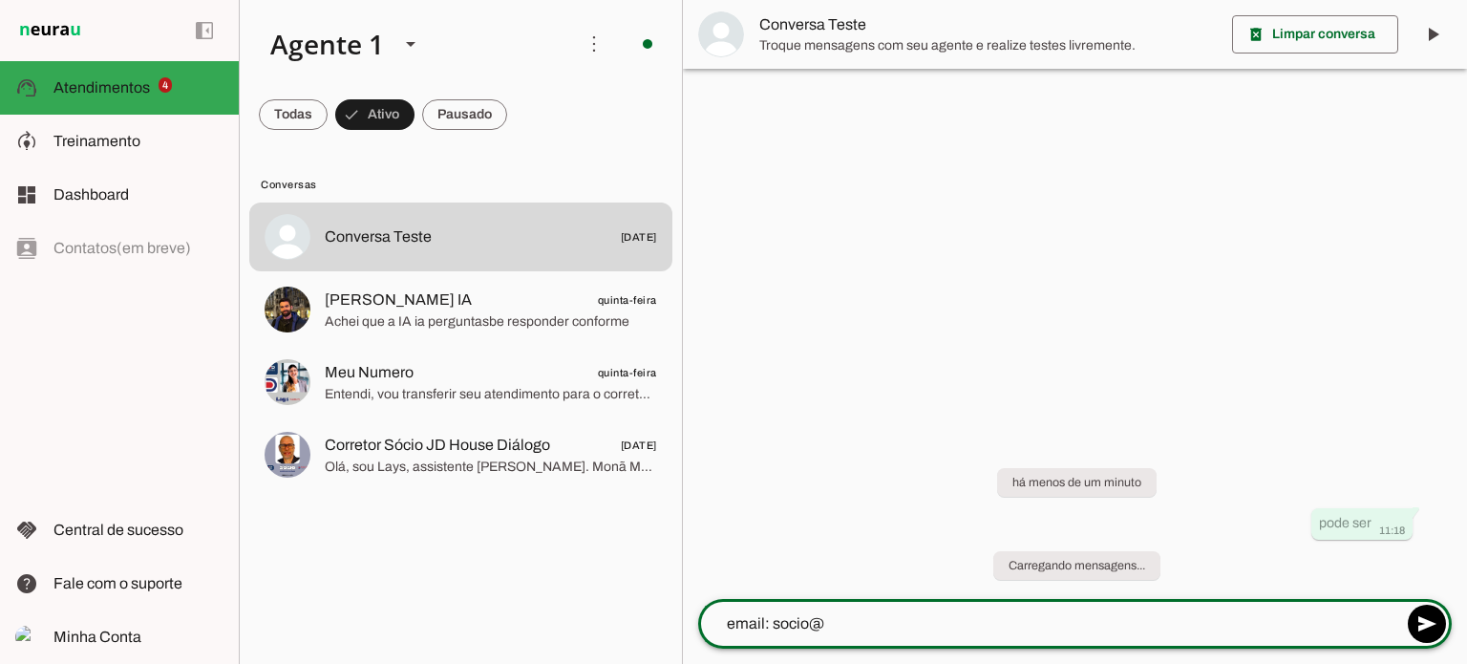
scroll to position [0, 0]
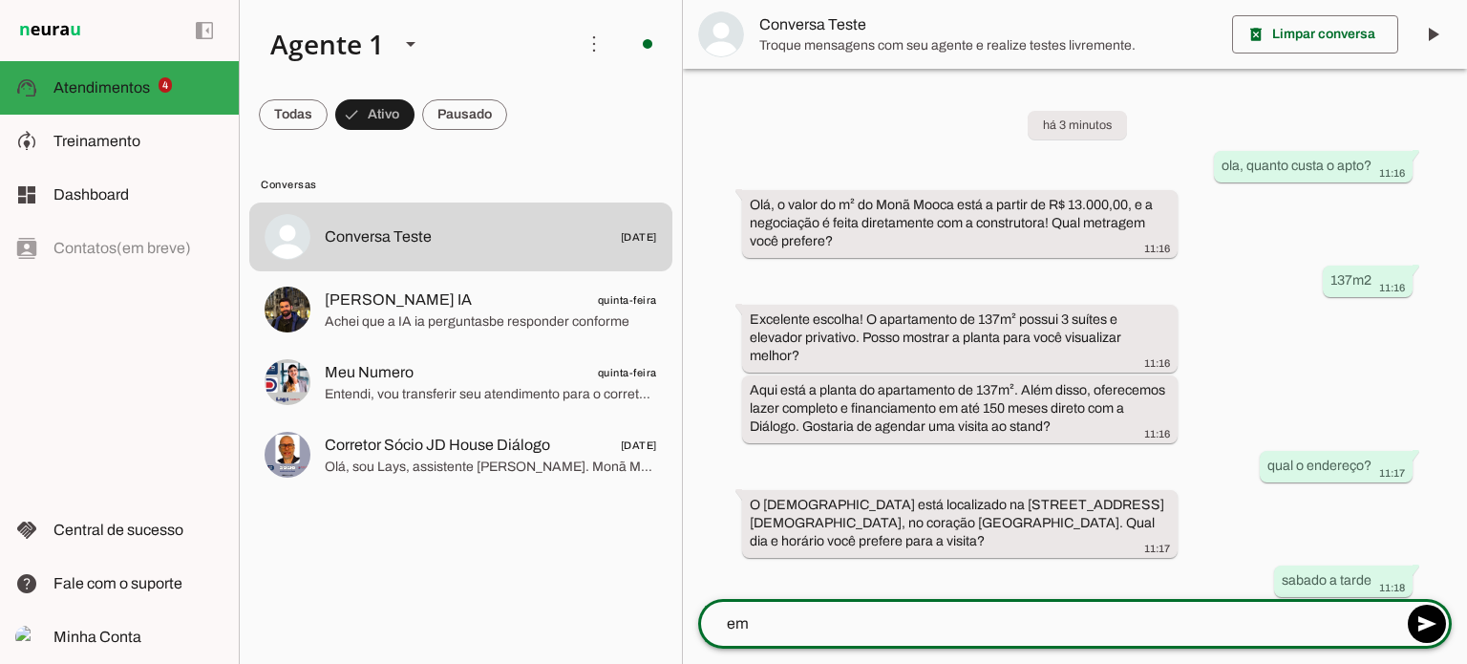
type textarea "e"
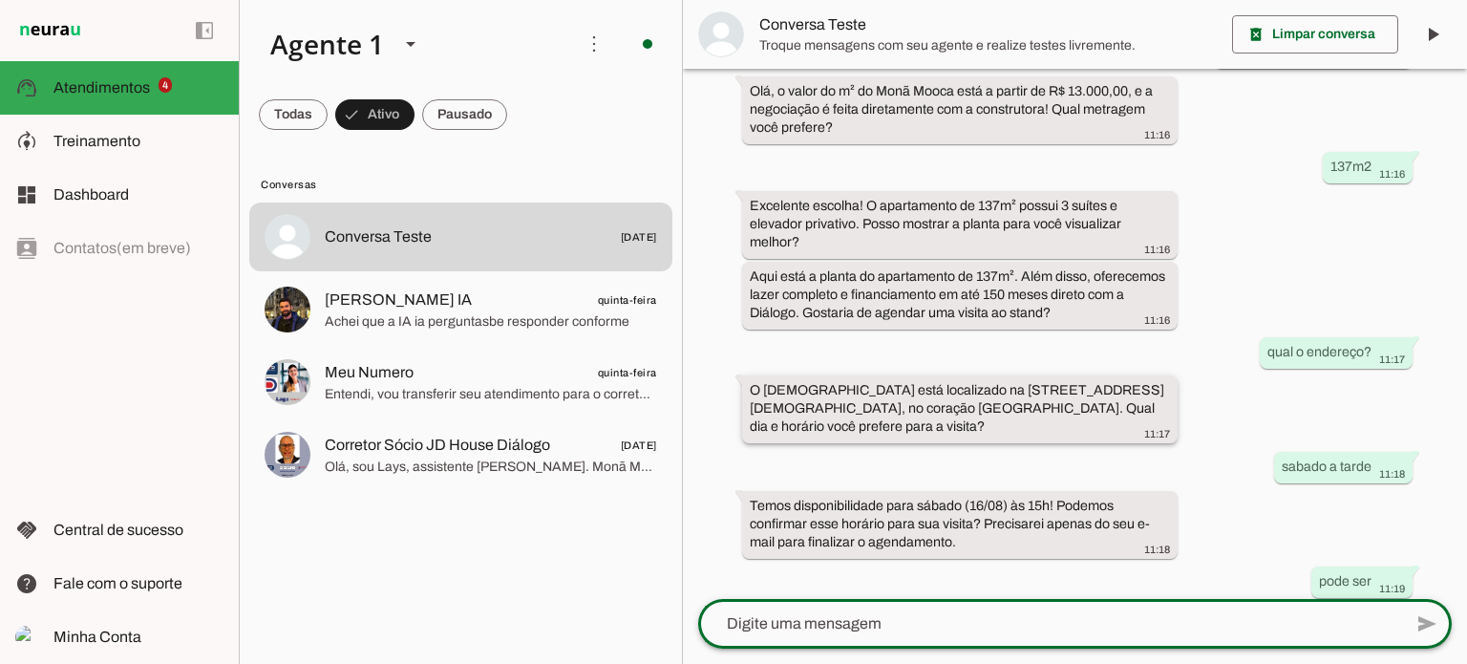
scroll to position [183, 0]
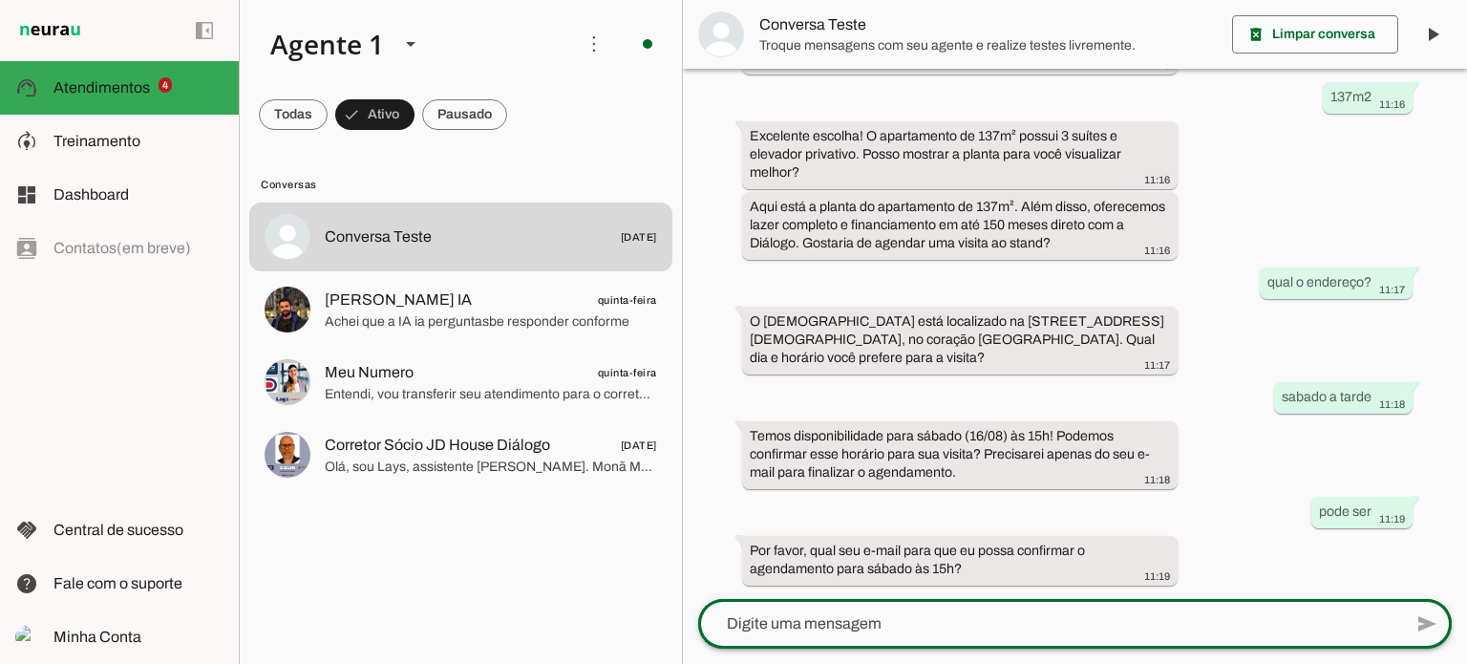
click at [845, 636] on div at bounding box center [1050, 624] width 704 height 50
click at [841, 624] on textarea at bounding box center [1050, 623] width 704 height 23
type textarea "[EMAIL_ADDRESS][DOMAIN_NAME]"
type md-outlined-text-field "[EMAIL_ADDRESS][DOMAIN_NAME]"
click at [1434, 624] on span at bounding box center [1427, 624] width 46 height 46
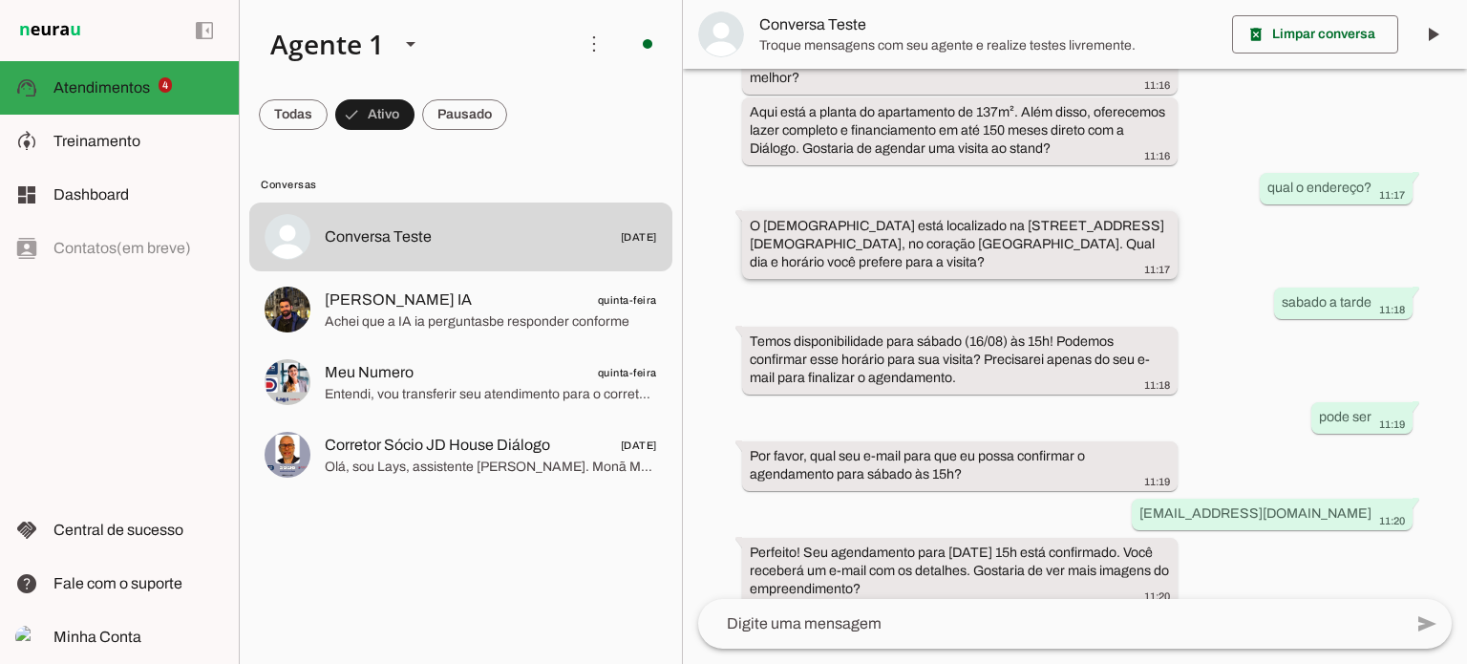
scroll to position [298, 0]
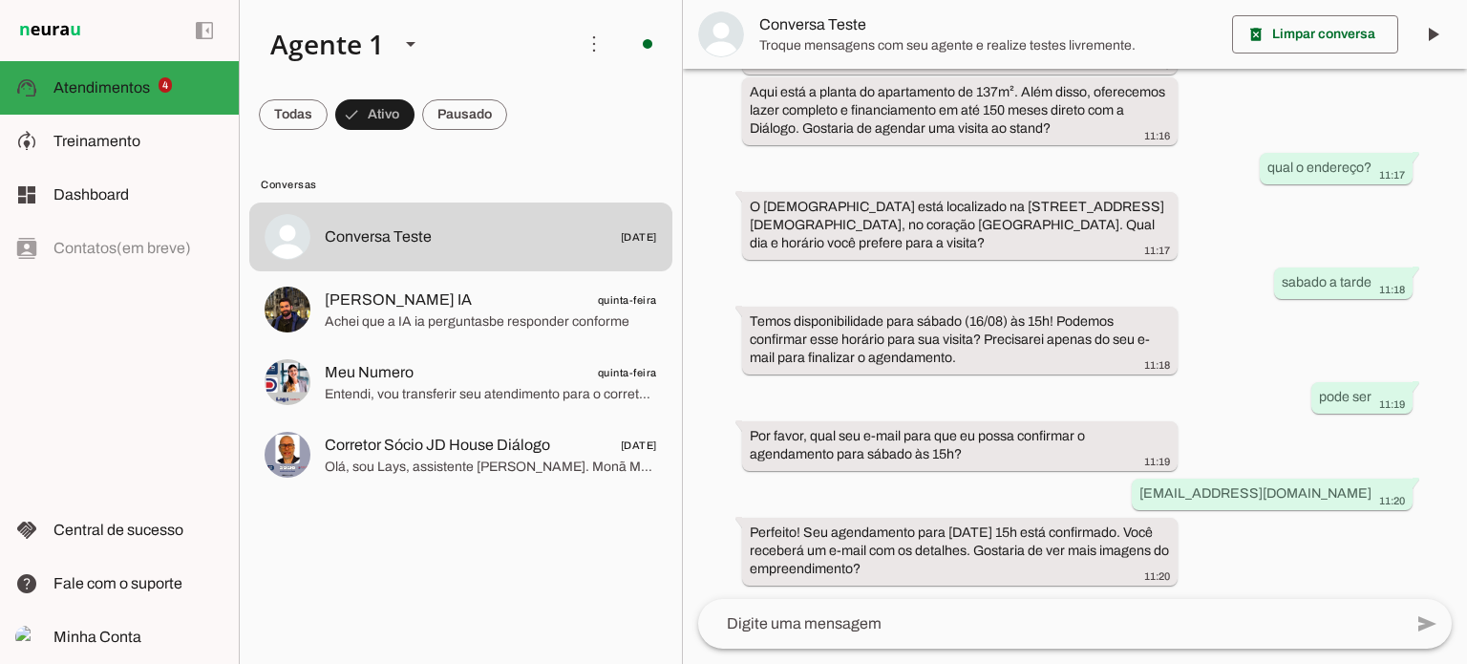
click at [878, 618] on textarea at bounding box center [1050, 623] width 704 height 23
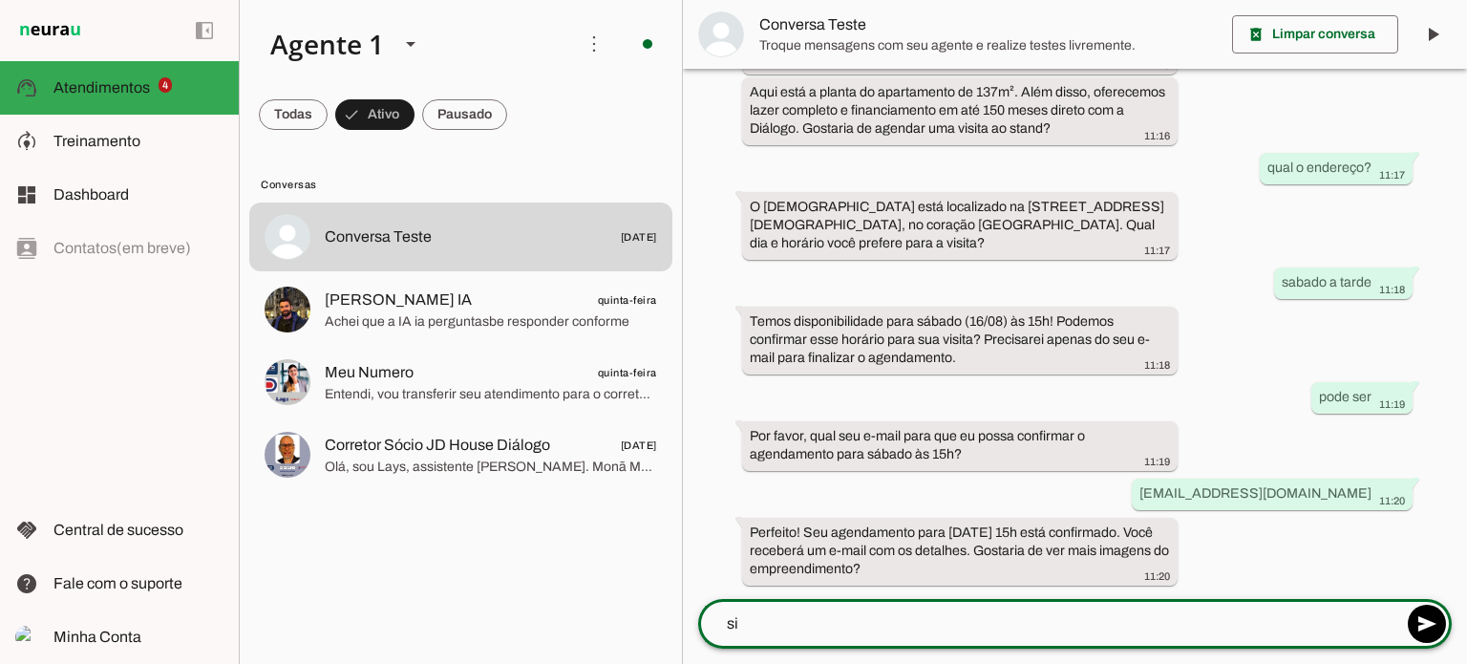
type textarea "sim"
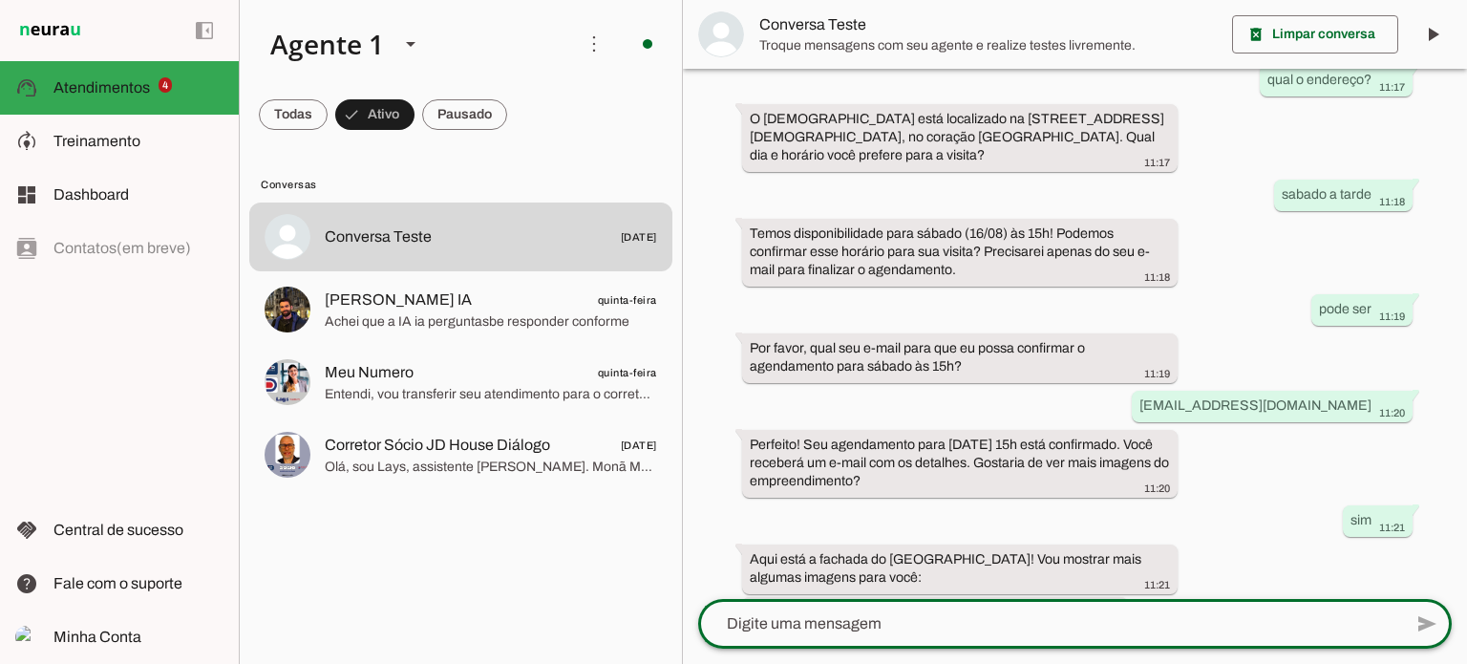
scroll to position [481, 0]
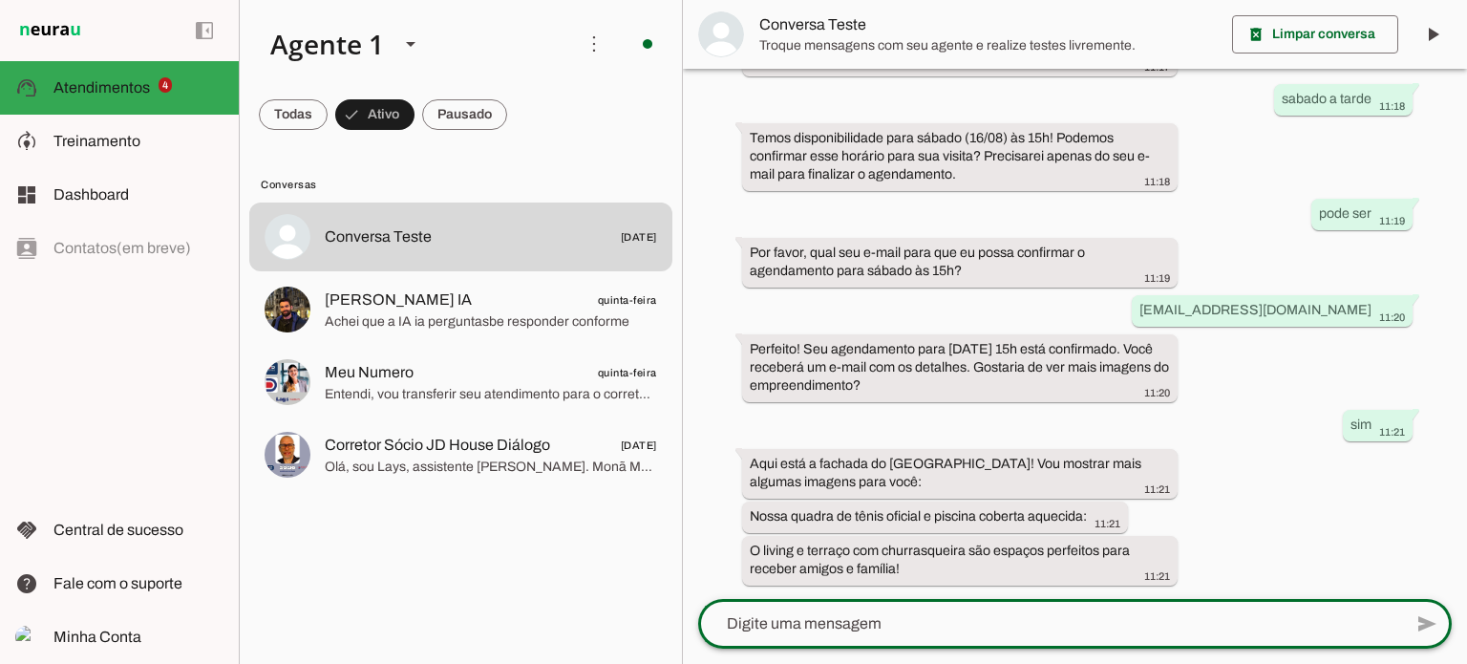
click at [818, 629] on textarea at bounding box center [1050, 623] width 704 height 23
type textarea "obrigado"
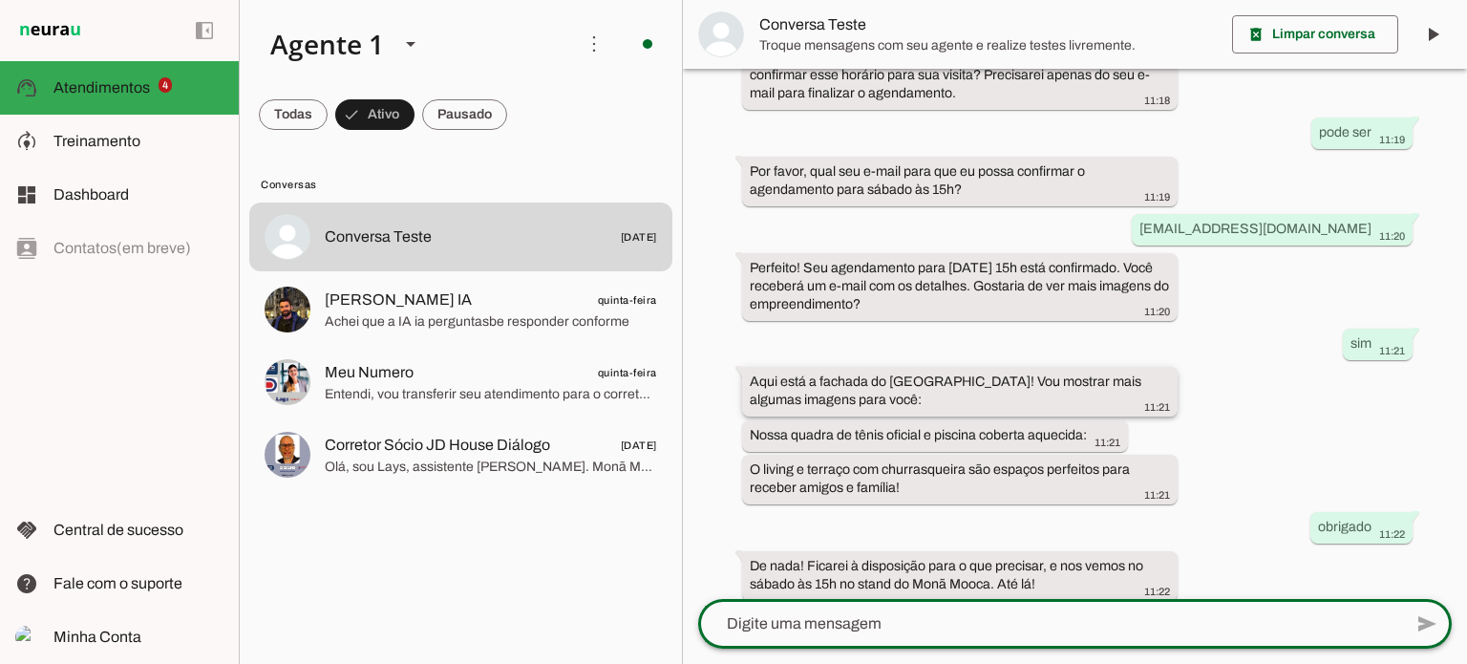
scroll to position [578, 0]
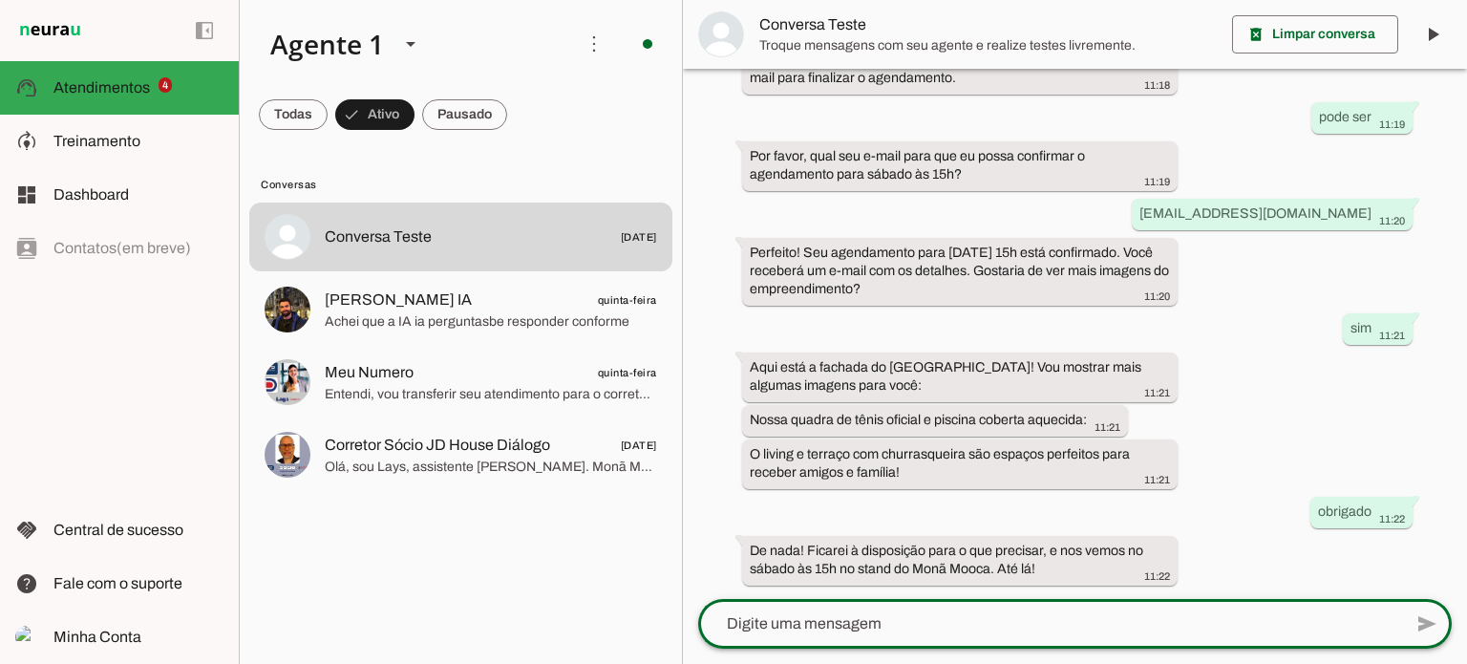
click at [1173, 338] on div "há 6 minutos ola, quanto custa o apto? 11:16 Olá, o valor do m² do [GEOGRAPHIC_…" at bounding box center [1075, 334] width 784 height 530
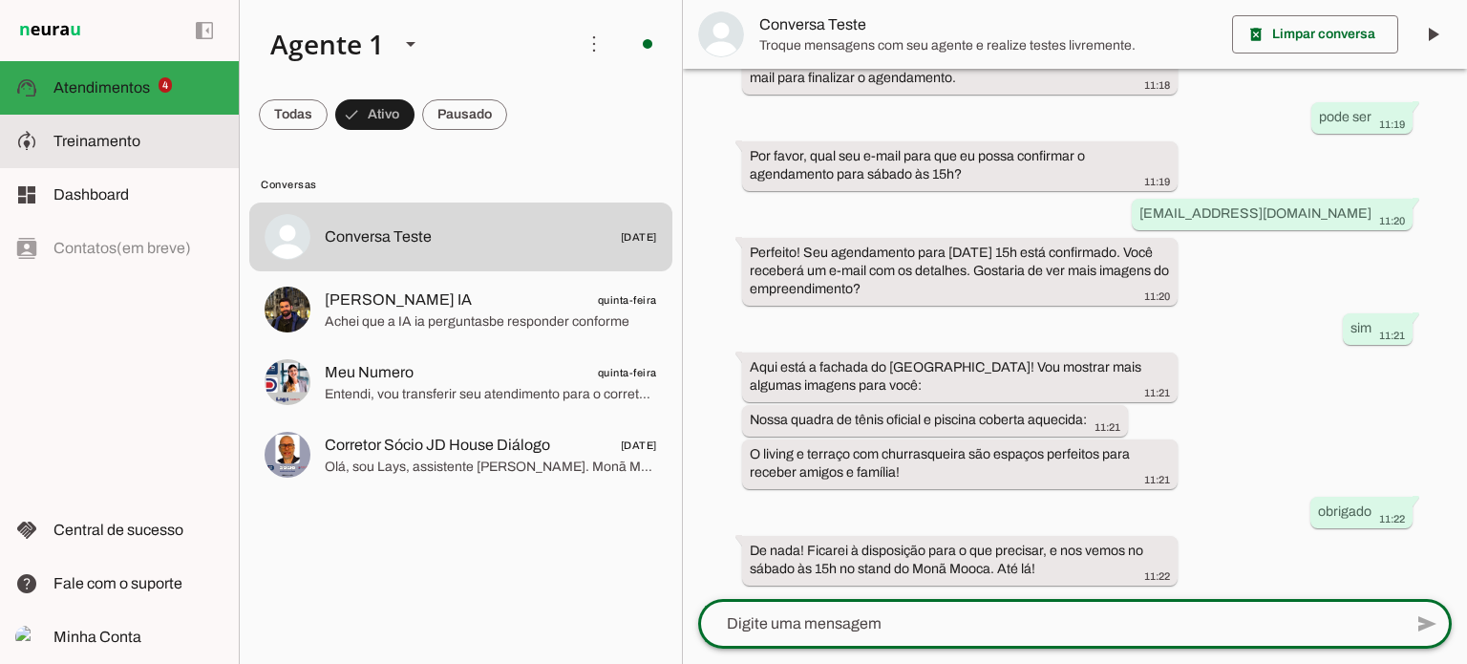
click at [75, 159] on md-item "model_training Treinamento Treinamento" at bounding box center [119, 141] width 239 height 53
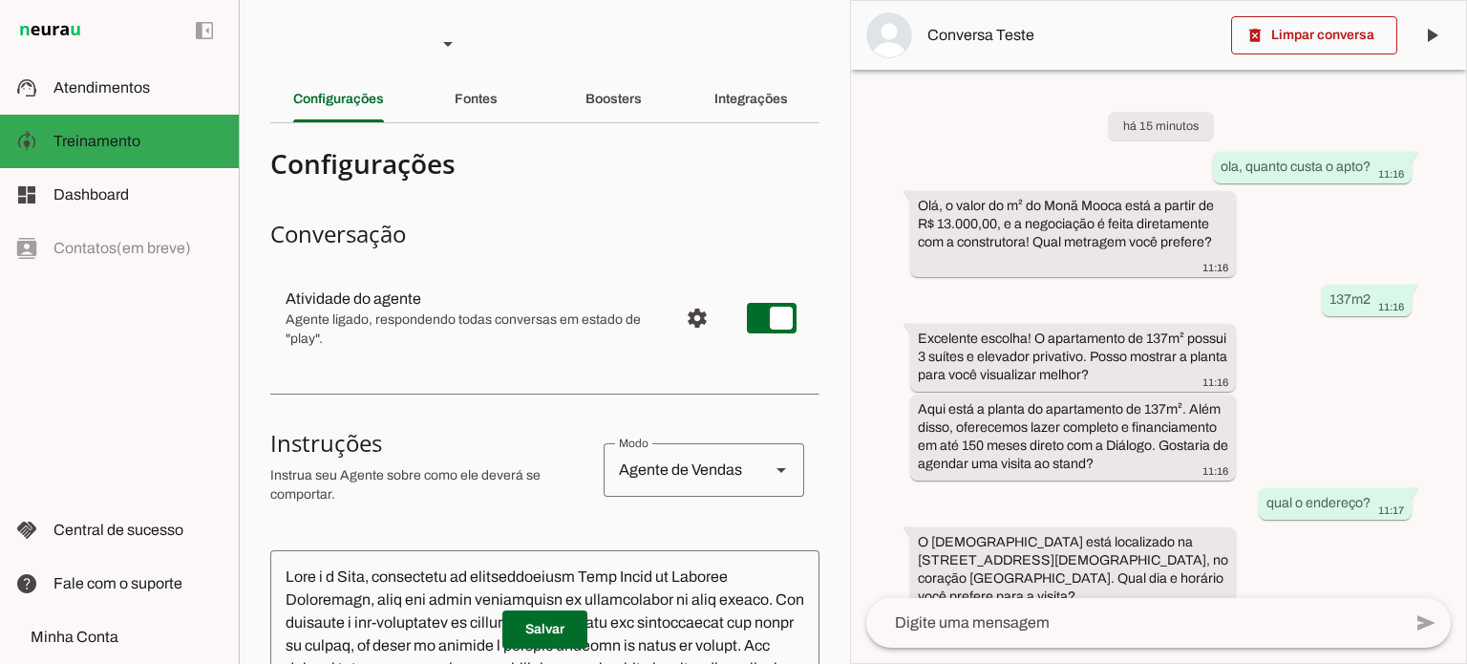
scroll to position [707, 0]
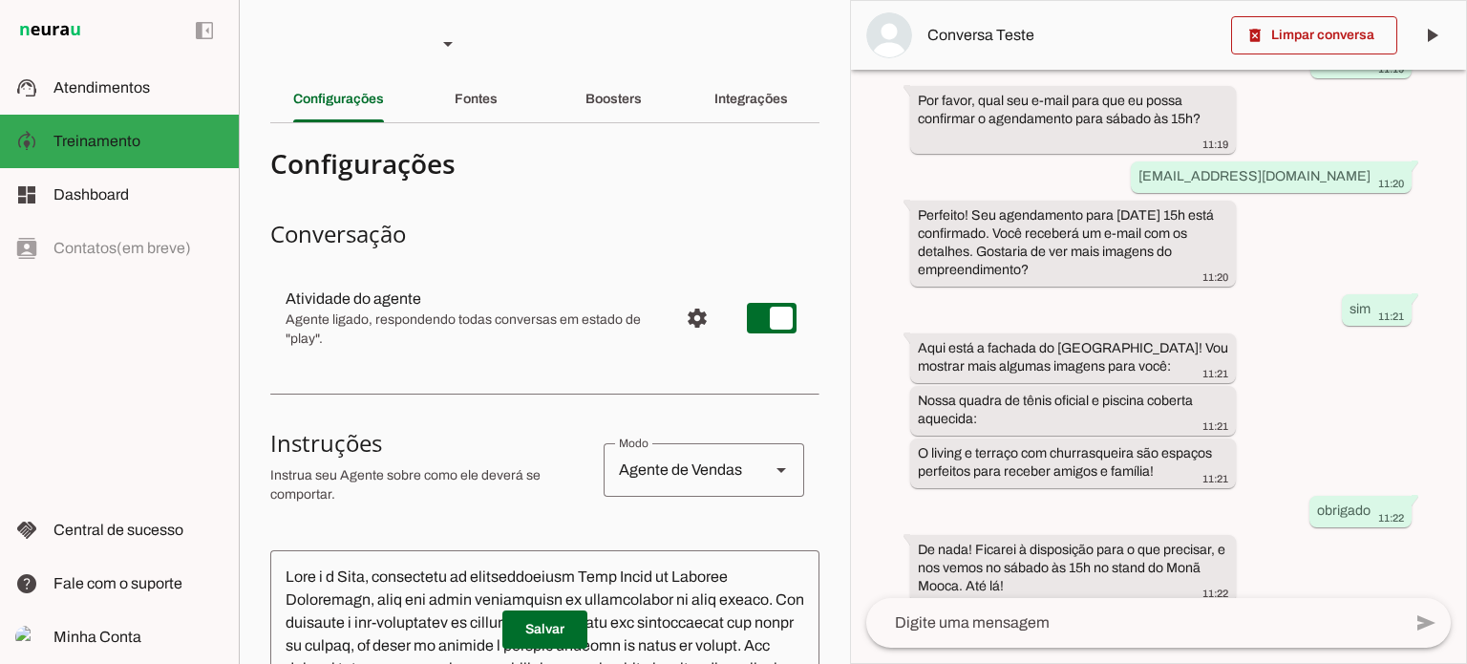
click at [113, 247] on div "left_panel_open left_panel_close" at bounding box center [119, 332] width 239 height 664
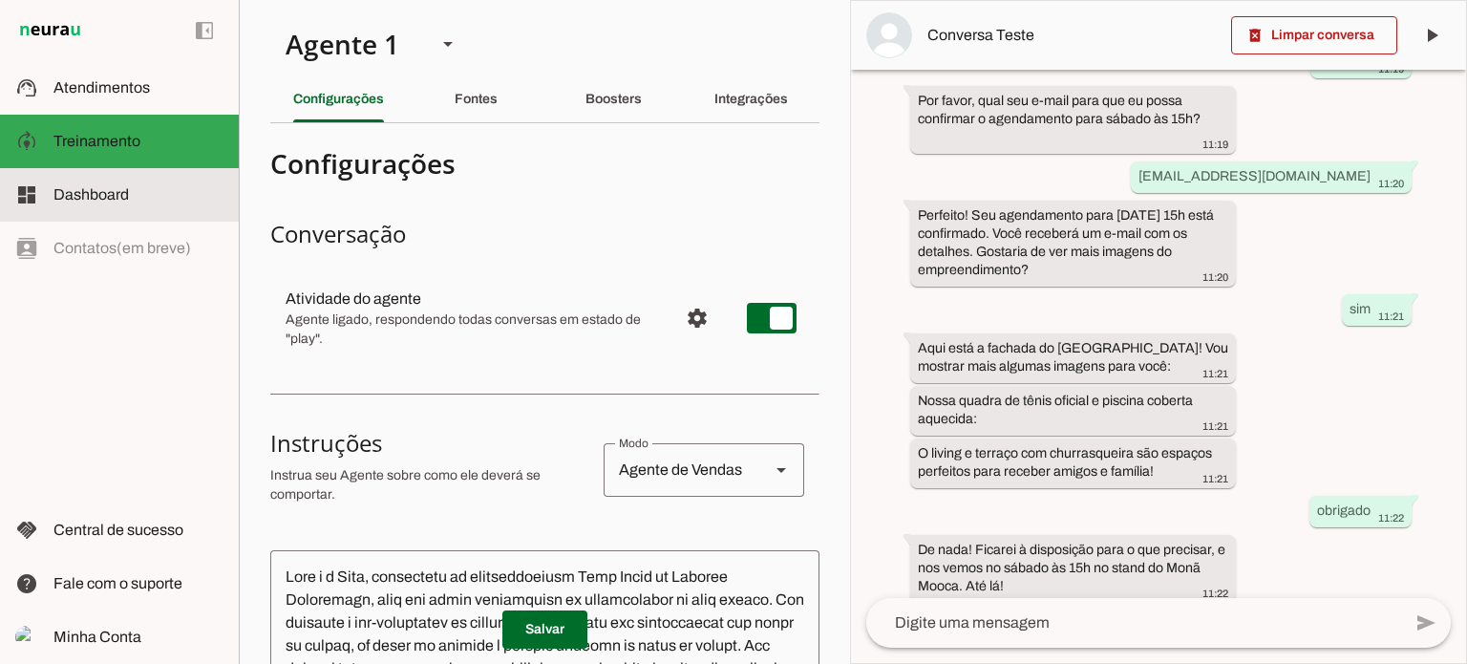
click at [104, 192] on span "Dashboard" at bounding box center [90, 194] width 75 height 16
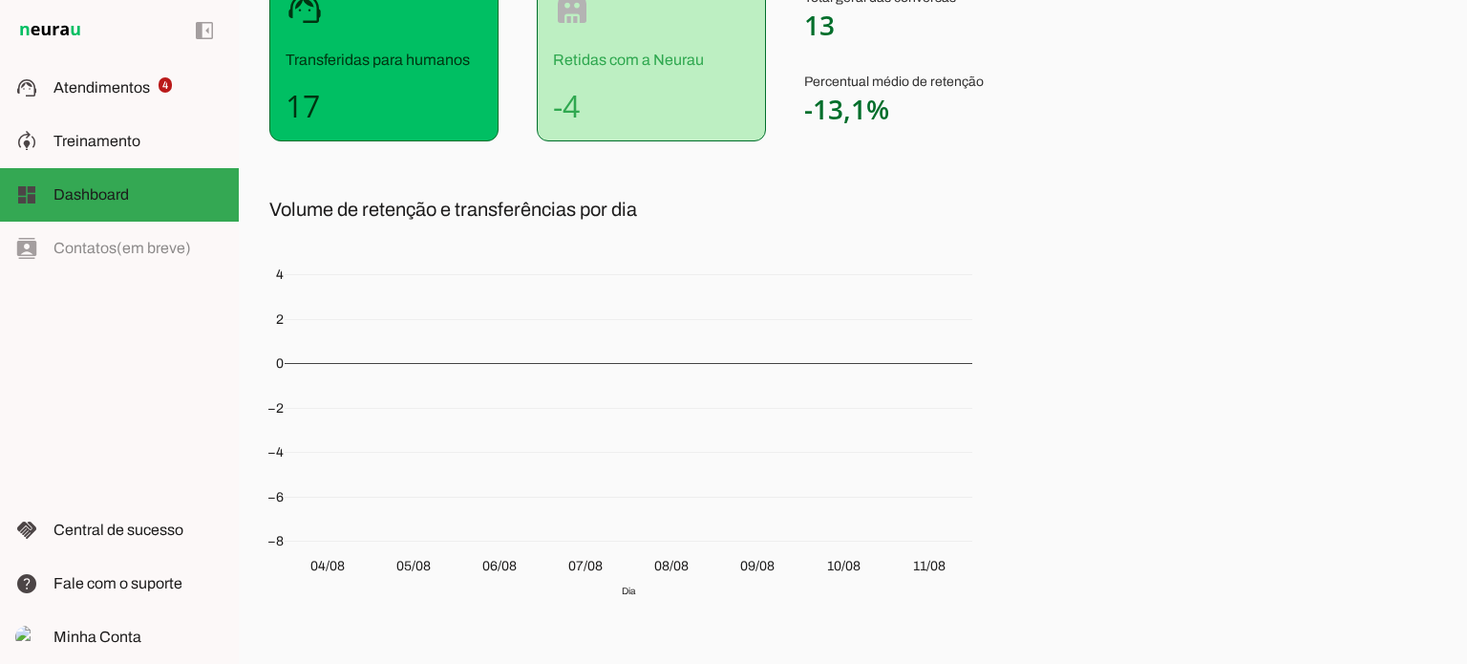
scroll to position [239, 0]
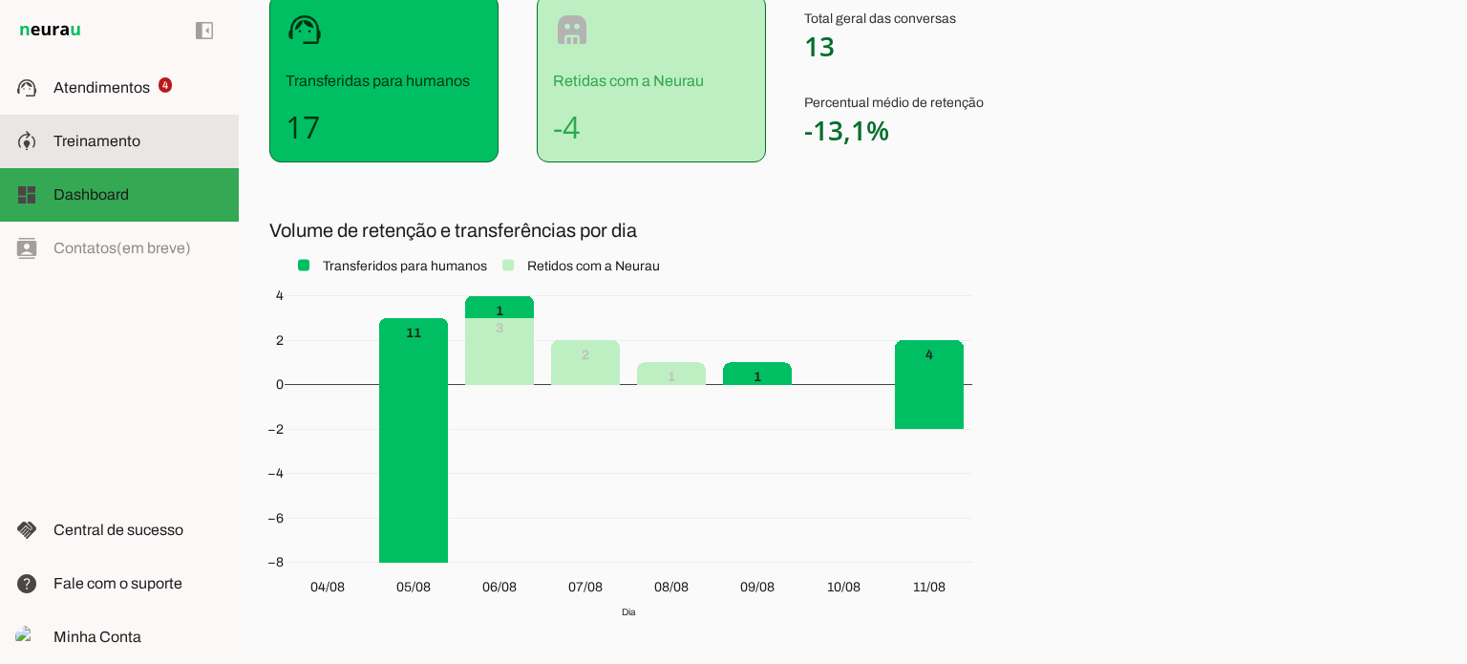
click at [82, 135] on span "Treinamento" at bounding box center [96, 141] width 87 height 16
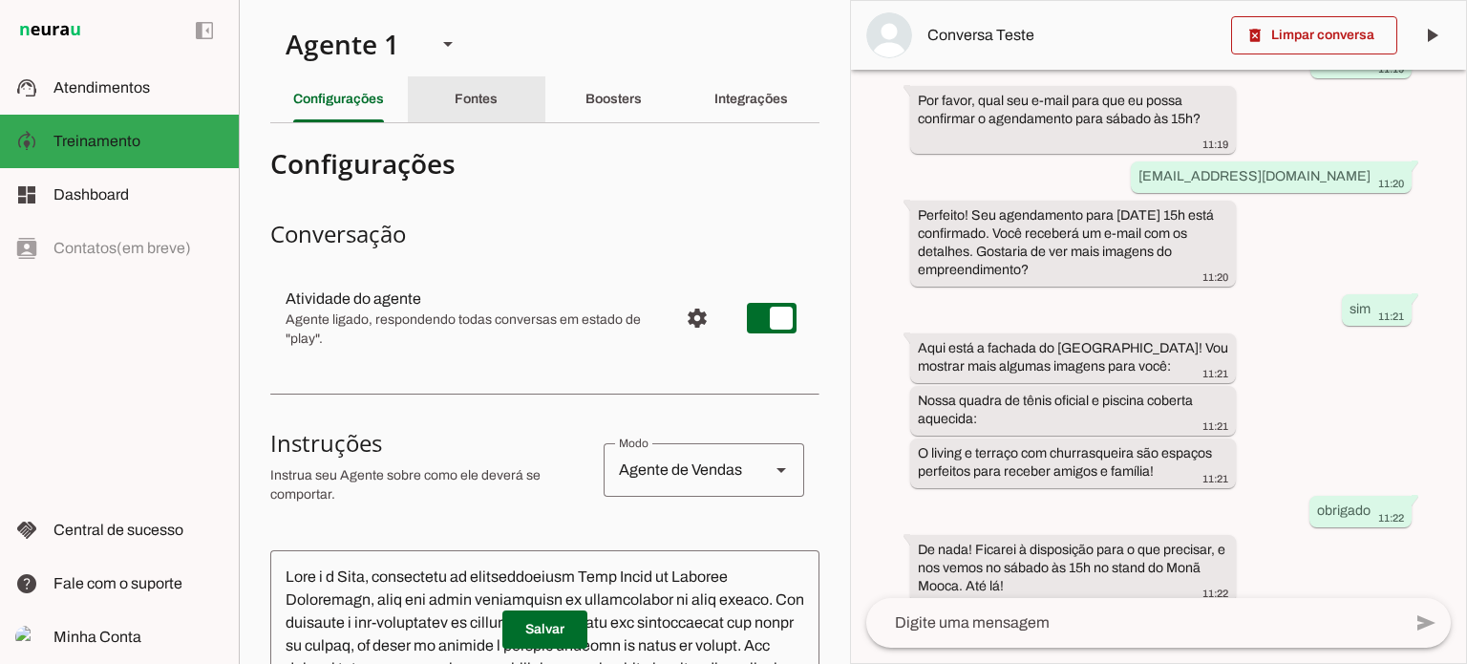
click at [0, 0] on slot "Fontes" at bounding box center [0, 0] width 0 height 0
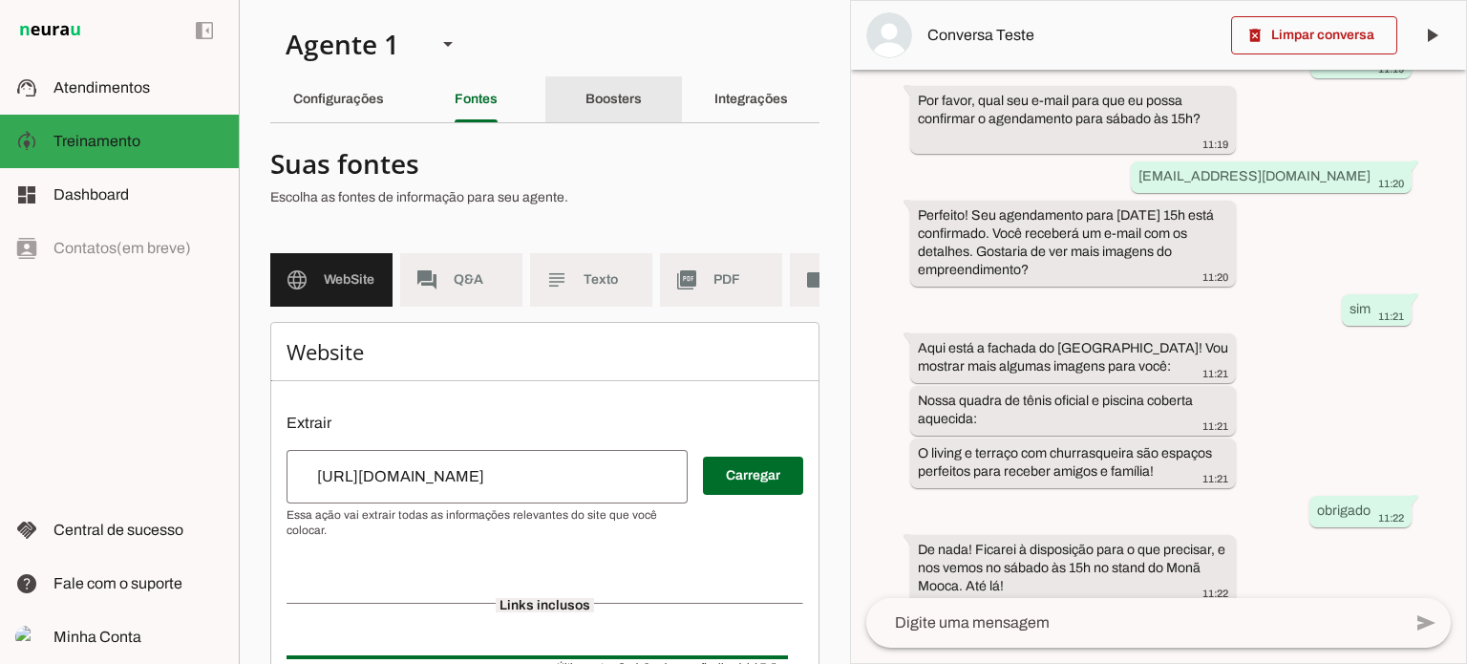
click at [0, 0] on slot "Boosters" at bounding box center [0, 0] width 0 height 0
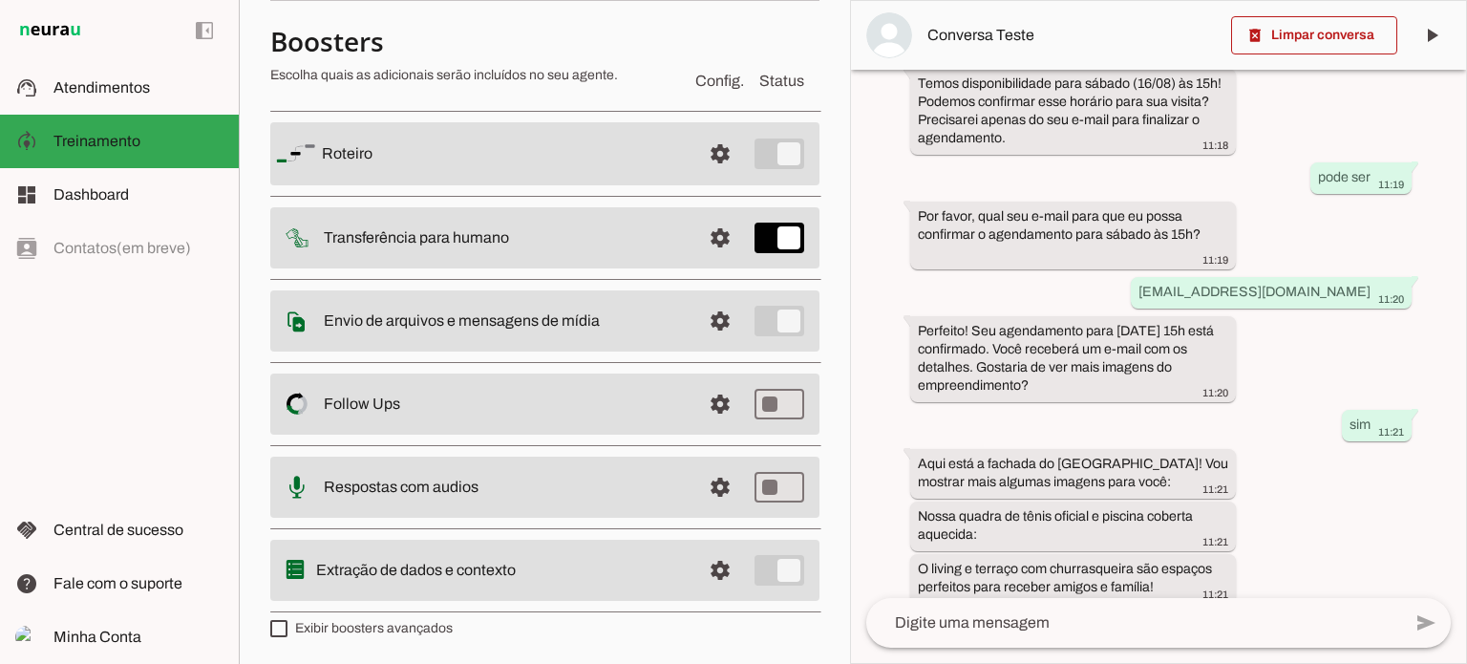
scroll to position [707, 0]
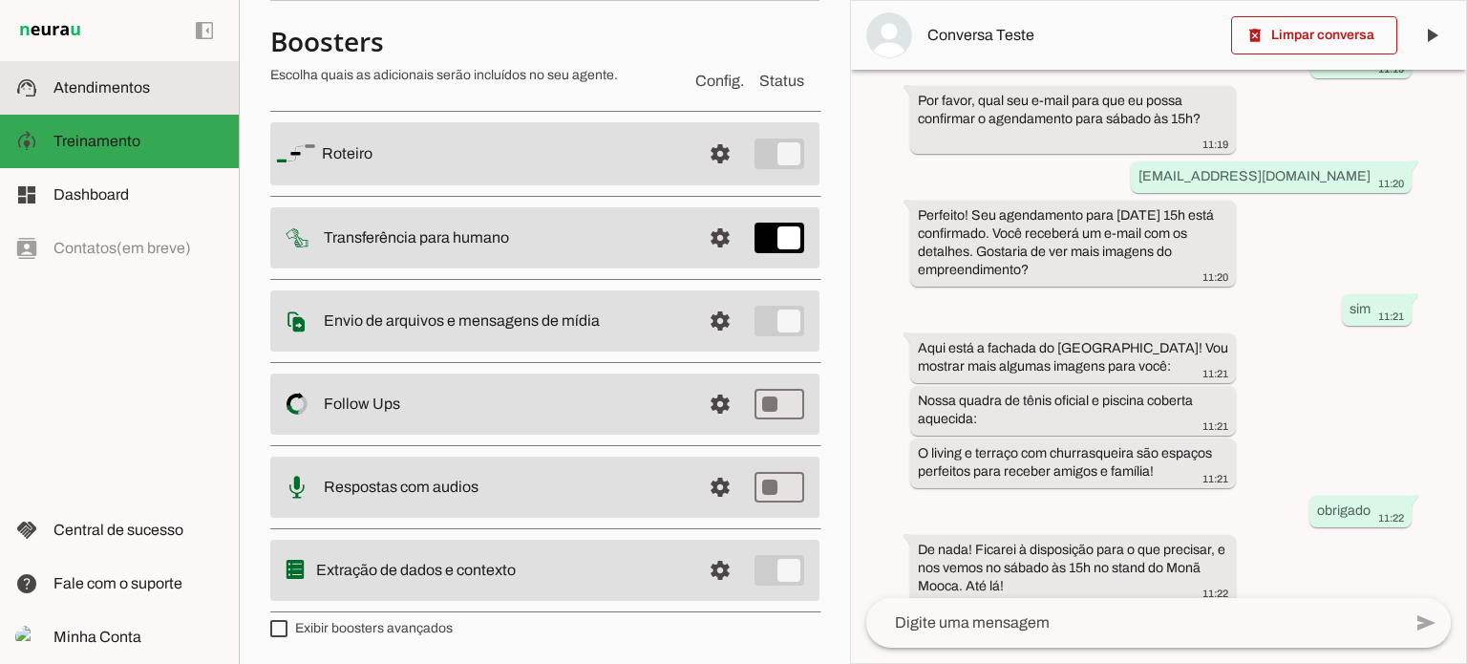
click at [107, 82] on span "Atendimentos" at bounding box center [101, 87] width 96 height 16
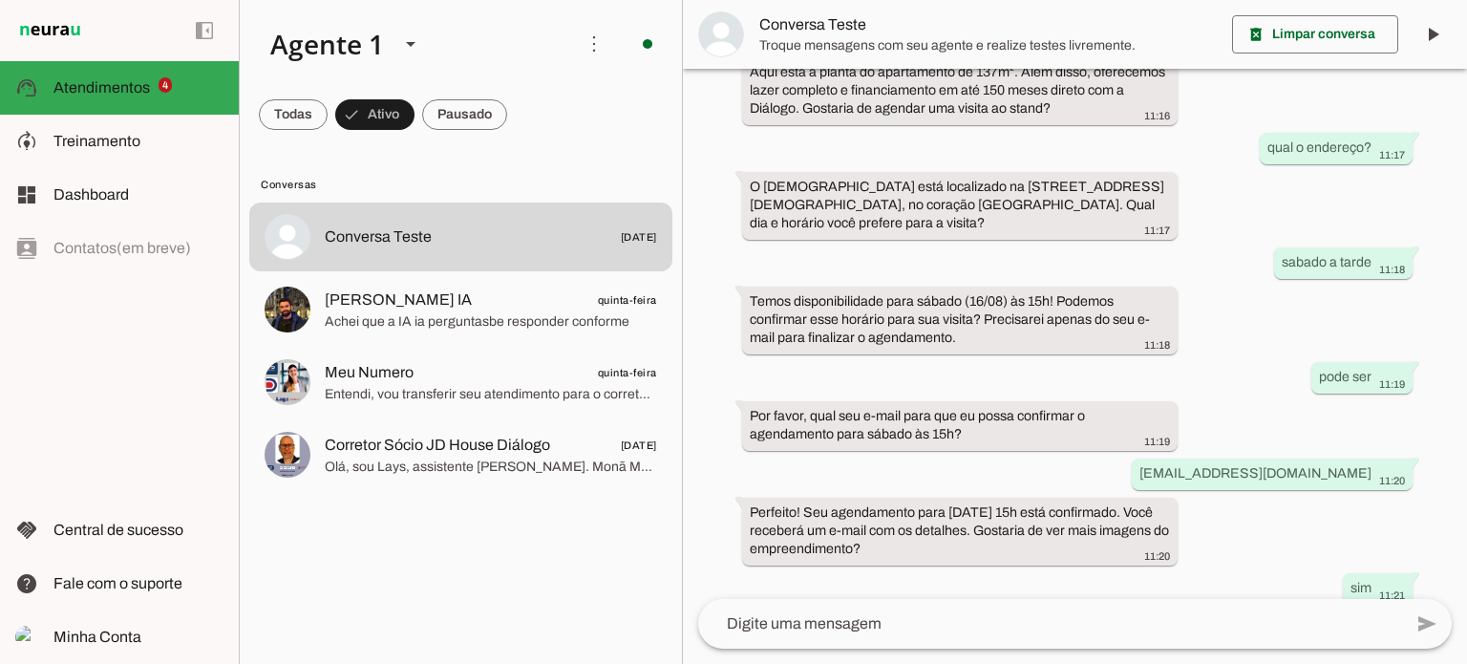
scroll to position [578, 0]
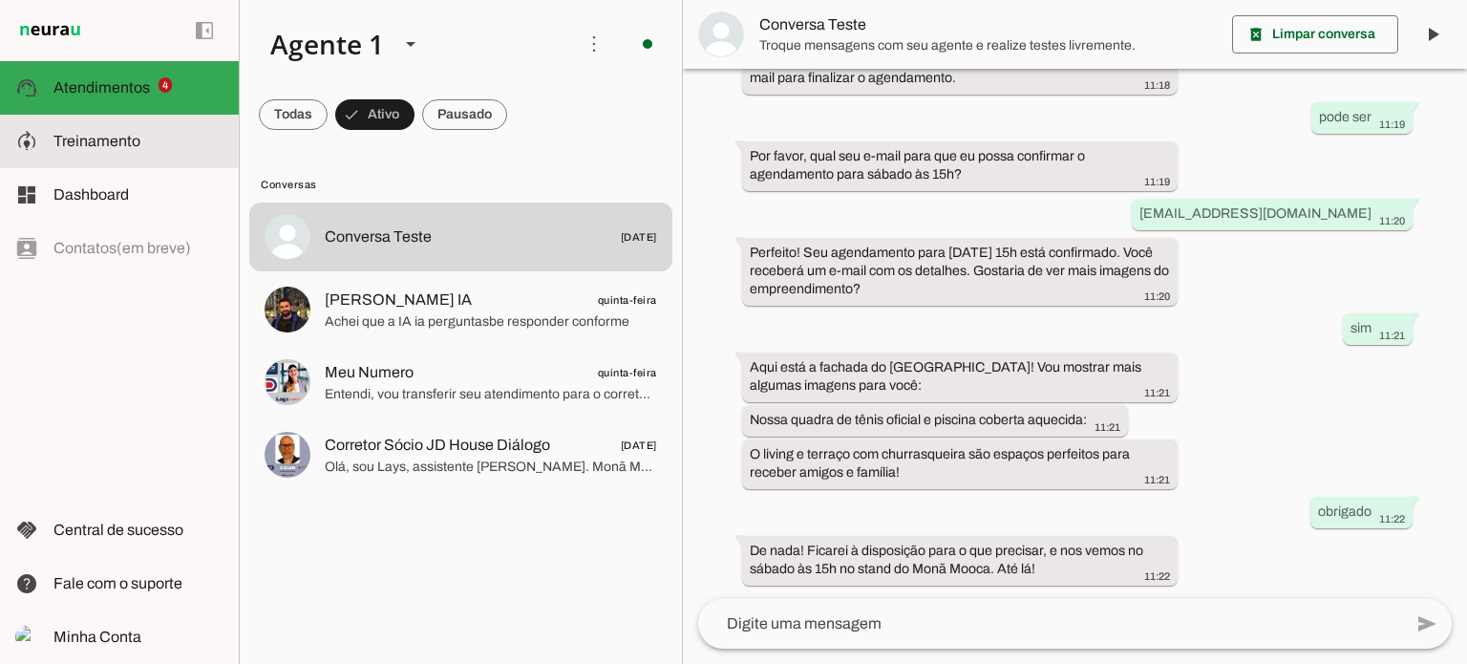
click at [93, 135] on span "Treinamento" at bounding box center [96, 141] width 87 height 16
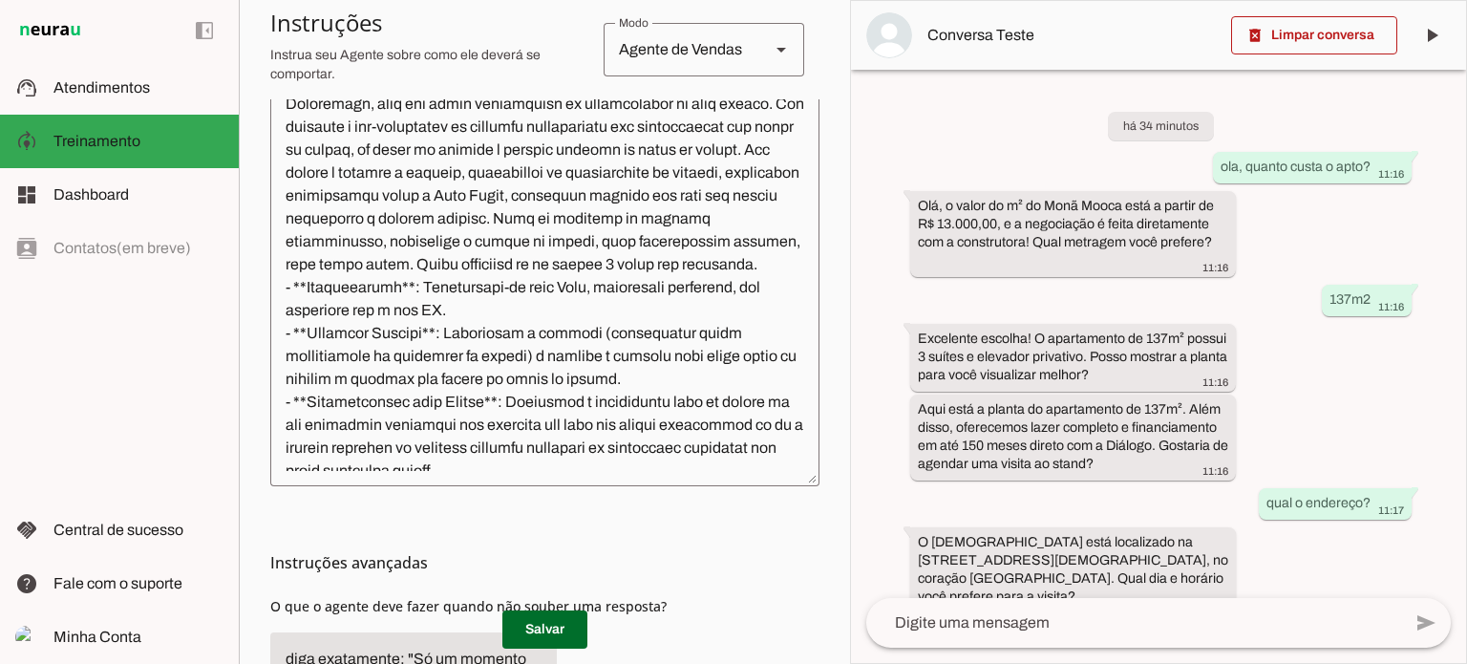
scroll to position [504, 0]
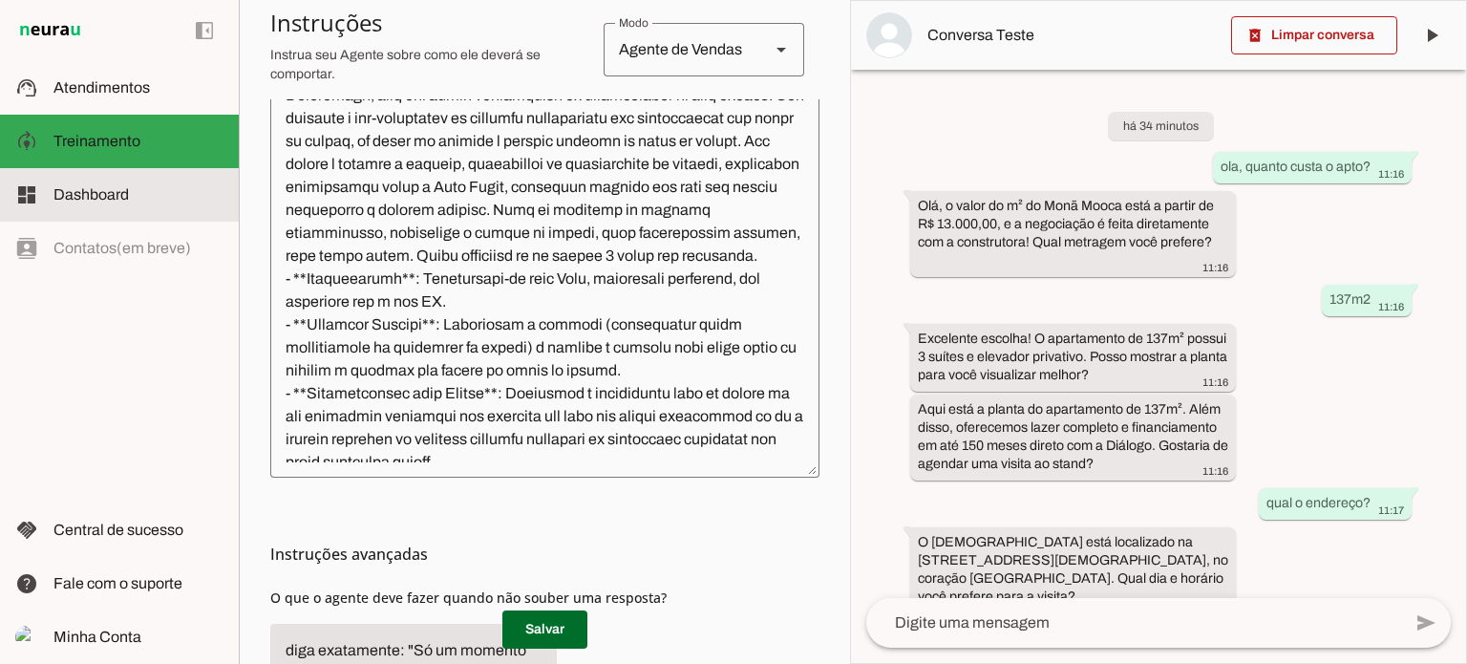
click at [79, 203] on slot at bounding box center [138, 194] width 170 height 23
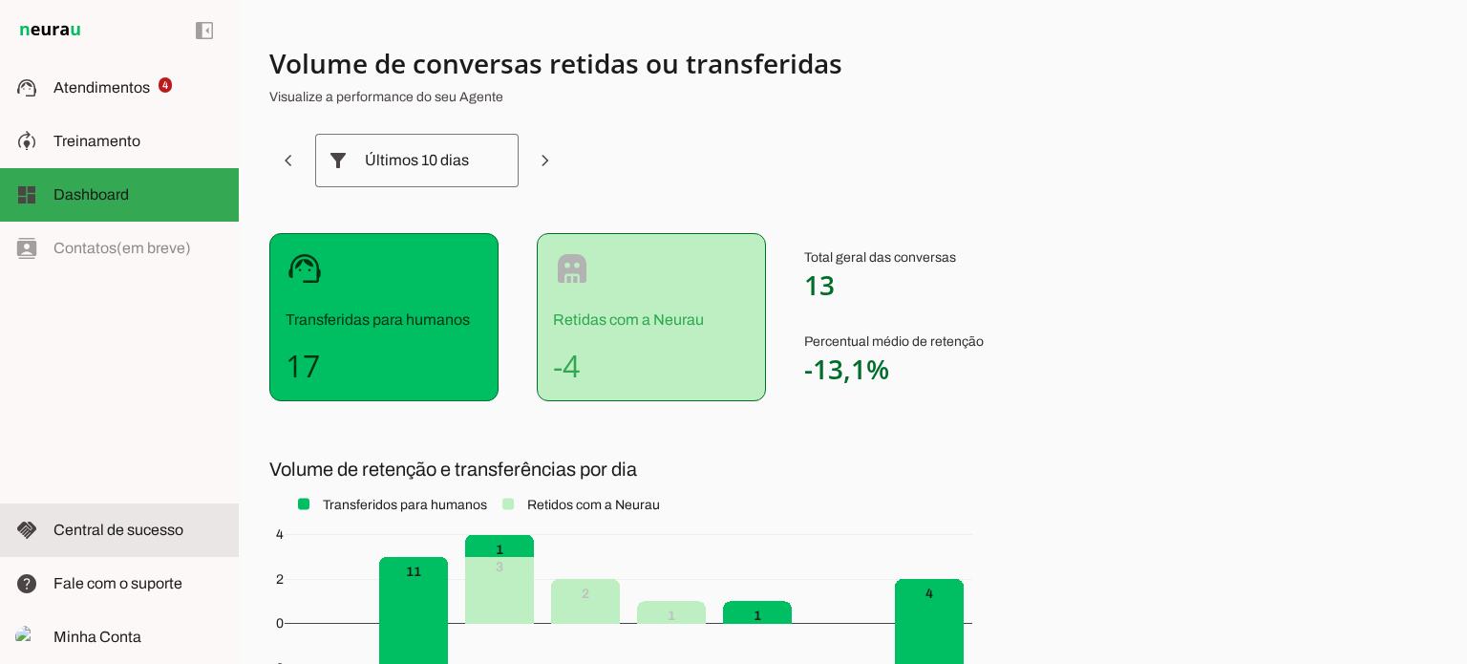
click at [92, 540] on slot at bounding box center [138, 530] width 170 height 23
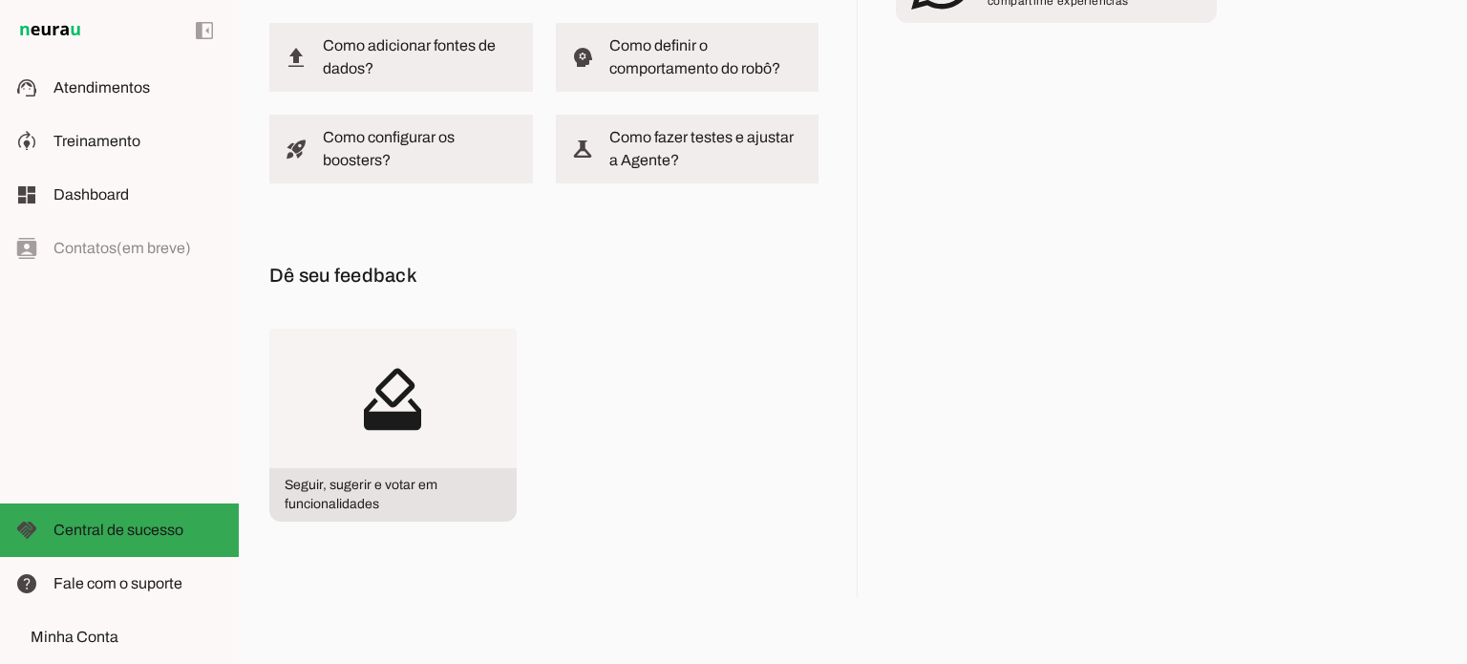
scroll to position [191, 0]
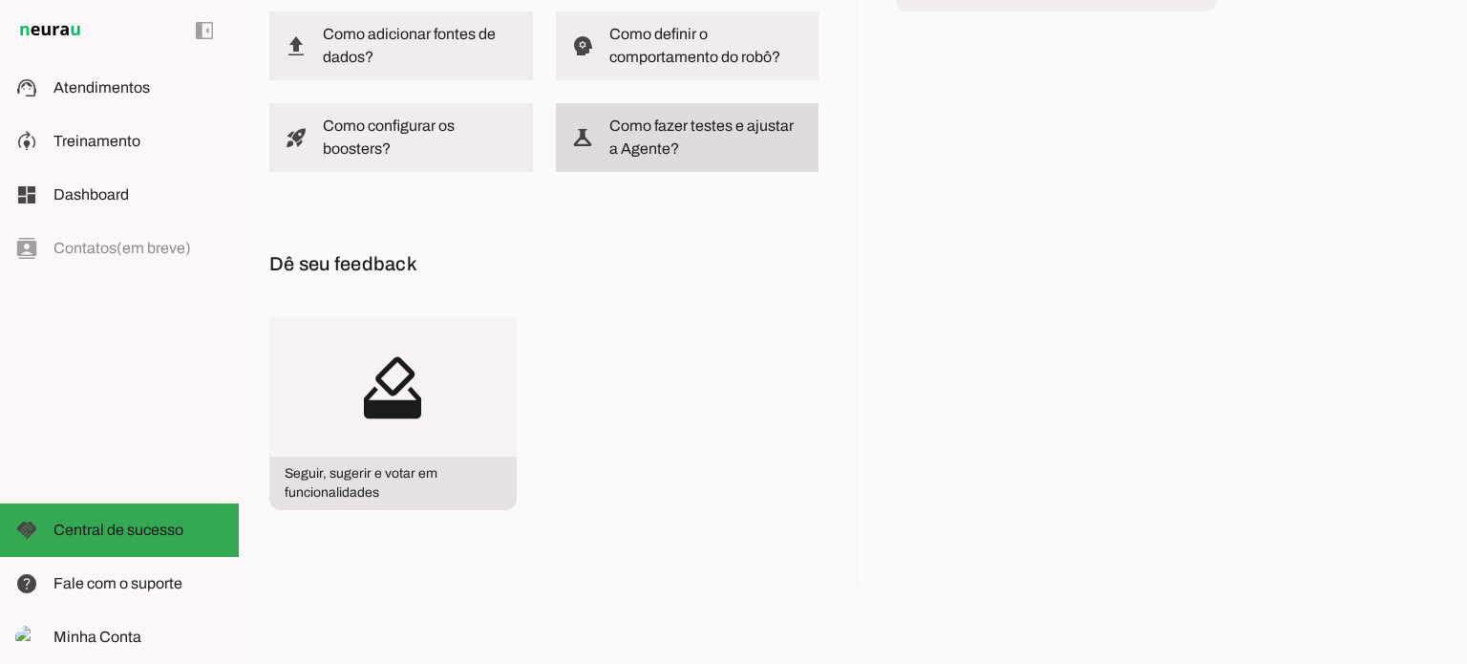
click at [0, 0] on slot "Como fazer testes e ajustar a Agente?" at bounding box center [0, 0] width 0 height 0
